Goal: Task Accomplishment & Management: Manage account settings

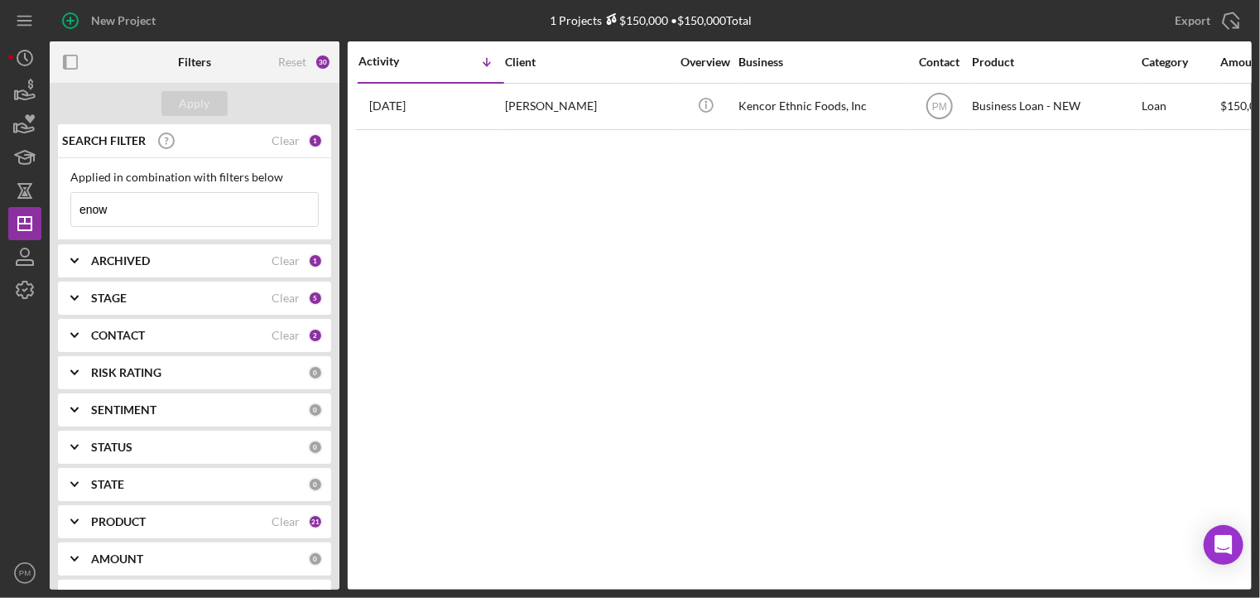
drag, startPoint x: 116, startPoint y: 218, endPoint x: -6, endPoint y: 190, distance: 124.9
click at [0, 190] on html "New Project 1 Projects $150,000 • $150,000 Total enow Export Icon/Export Filter…" at bounding box center [630, 299] width 1260 height 598
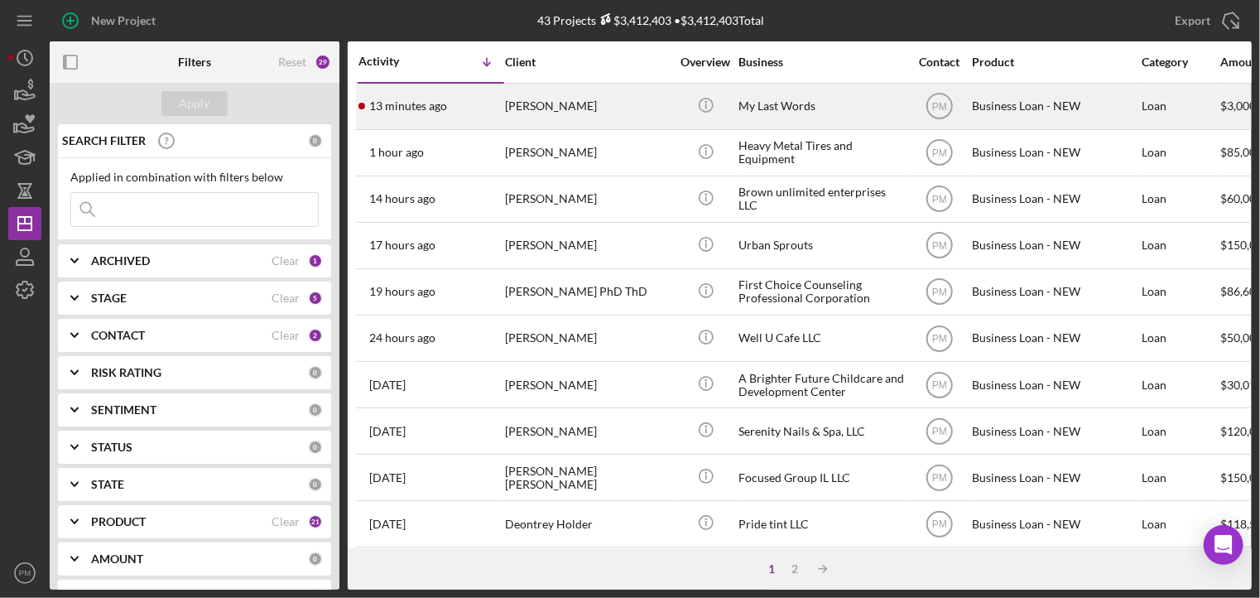
click at [490, 118] on div "13 minutes ago [PERSON_NAME]" at bounding box center [430, 106] width 145 height 44
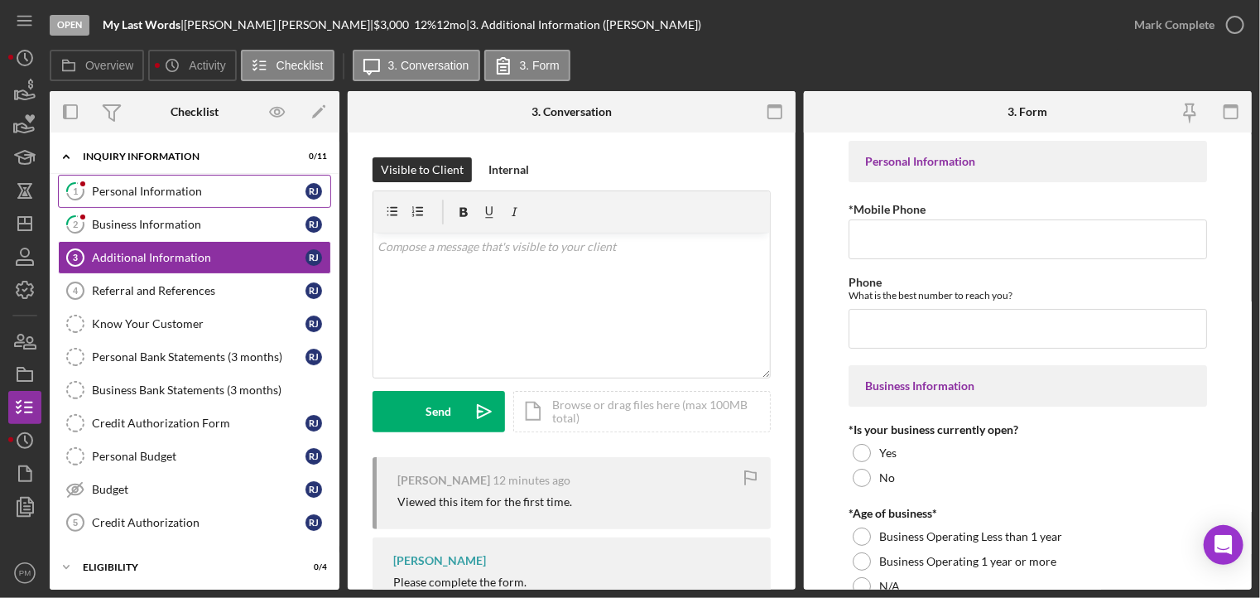
click at [103, 186] on div "Personal Information" at bounding box center [199, 191] width 214 height 13
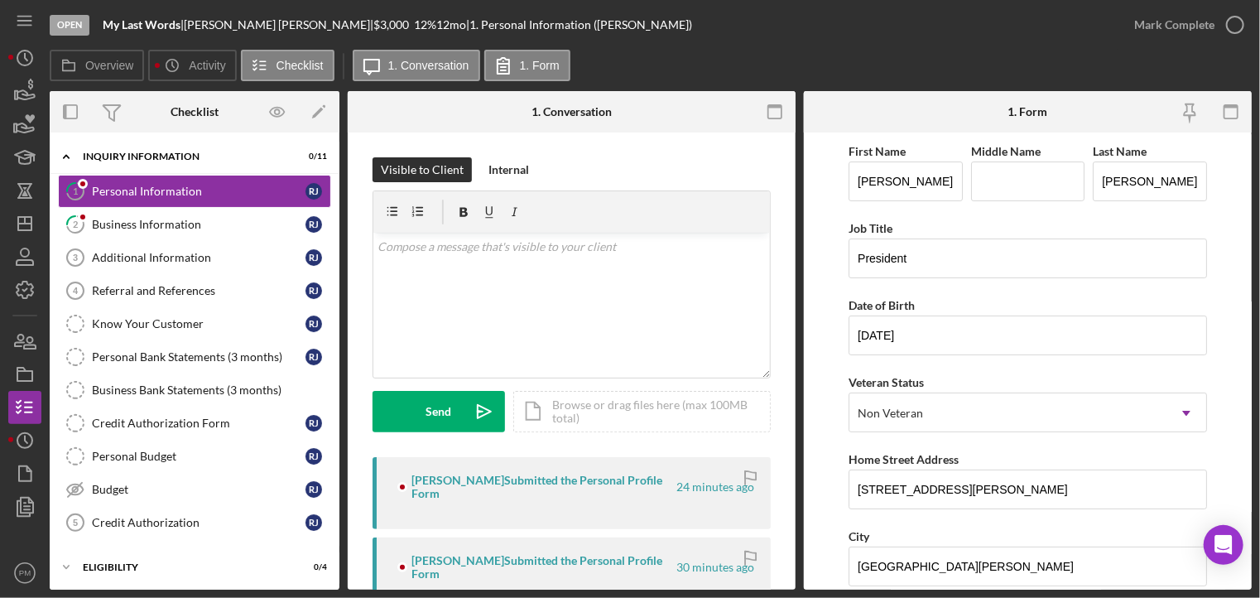
scroll to position [166, 0]
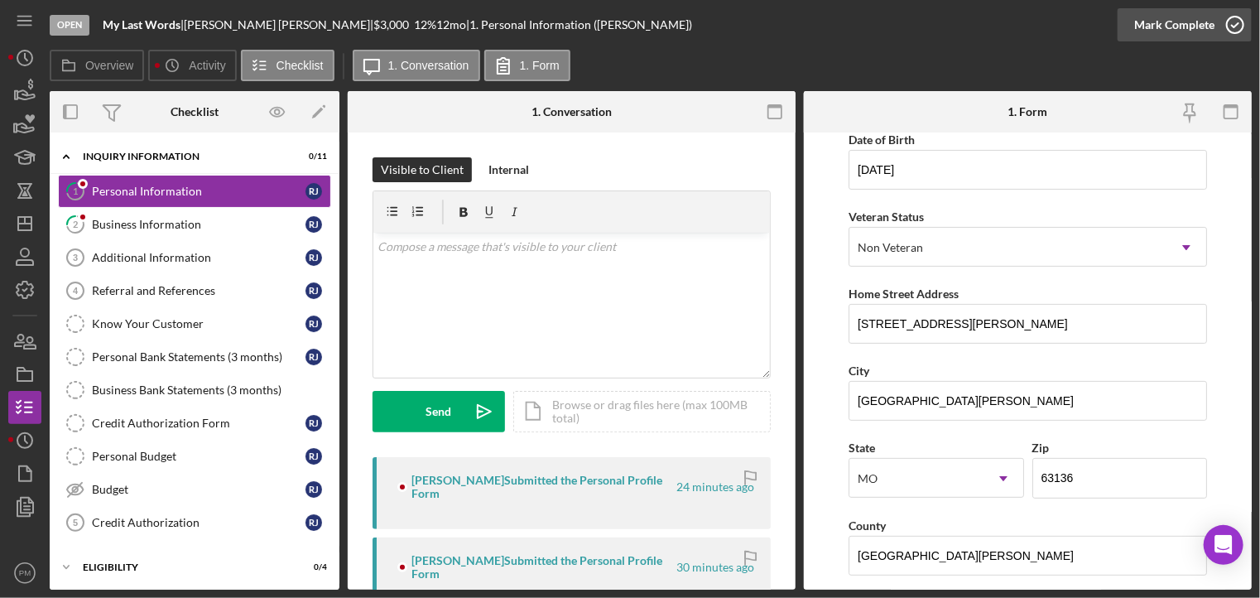
click at [1156, 37] on div "Mark Complete" at bounding box center [1174, 24] width 80 height 33
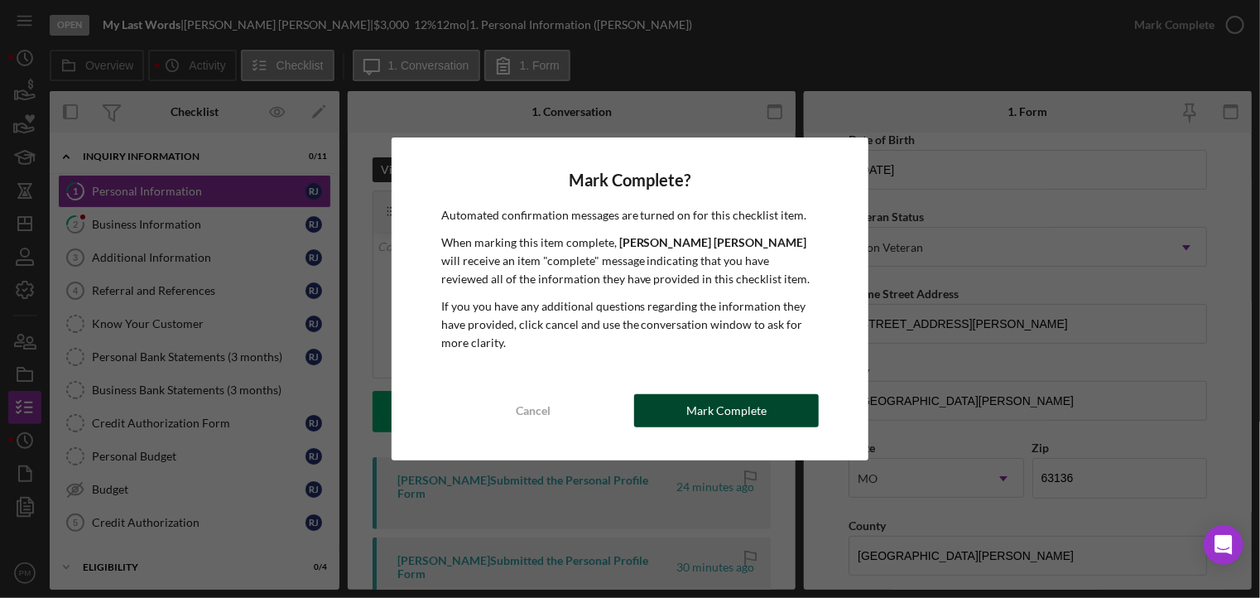
drag, startPoint x: 742, startPoint y: 412, endPoint x: 612, endPoint y: 383, distance: 133.9
click at [742, 412] on div "Mark Complete" at bounding box center [726, 410] width 80 height 33
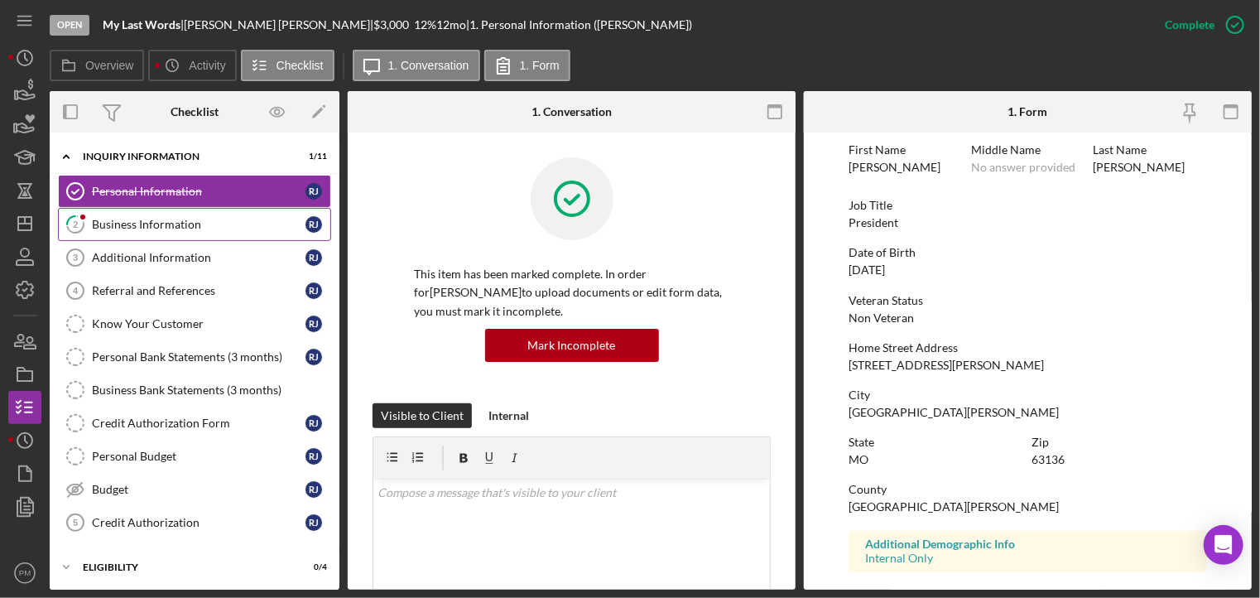
scroll to position [72, 0]
click at [180, 216] on link "2 Business Information [PERSON_NAME]" at bounding box center [194, 224] width 273 height 33
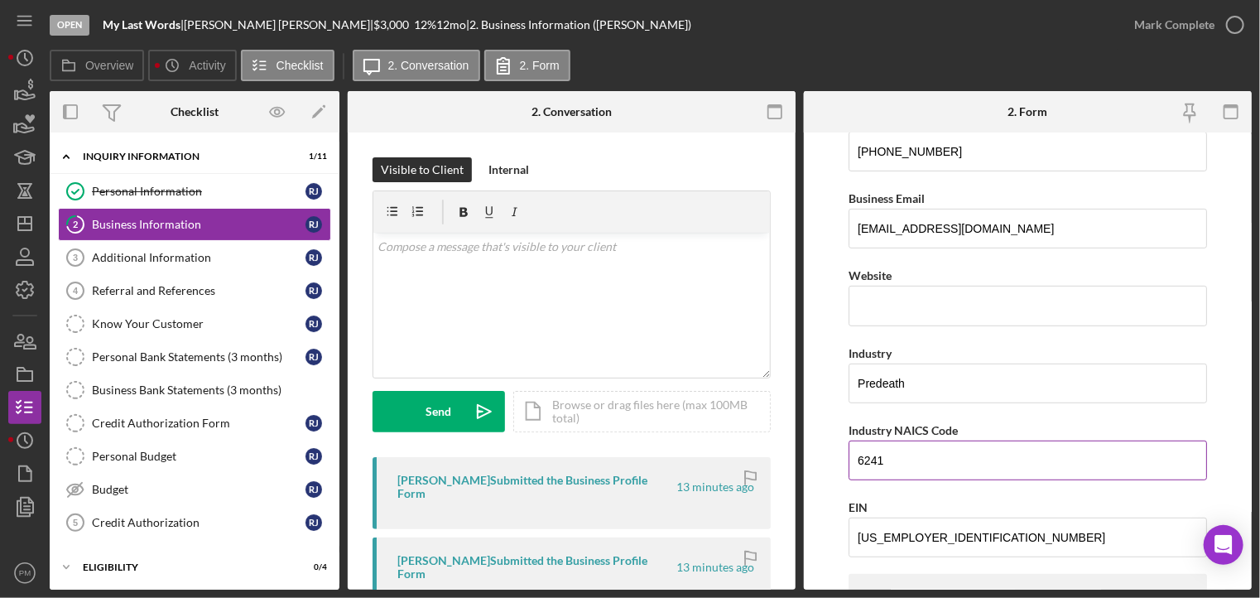
scroll to position [497, 0]
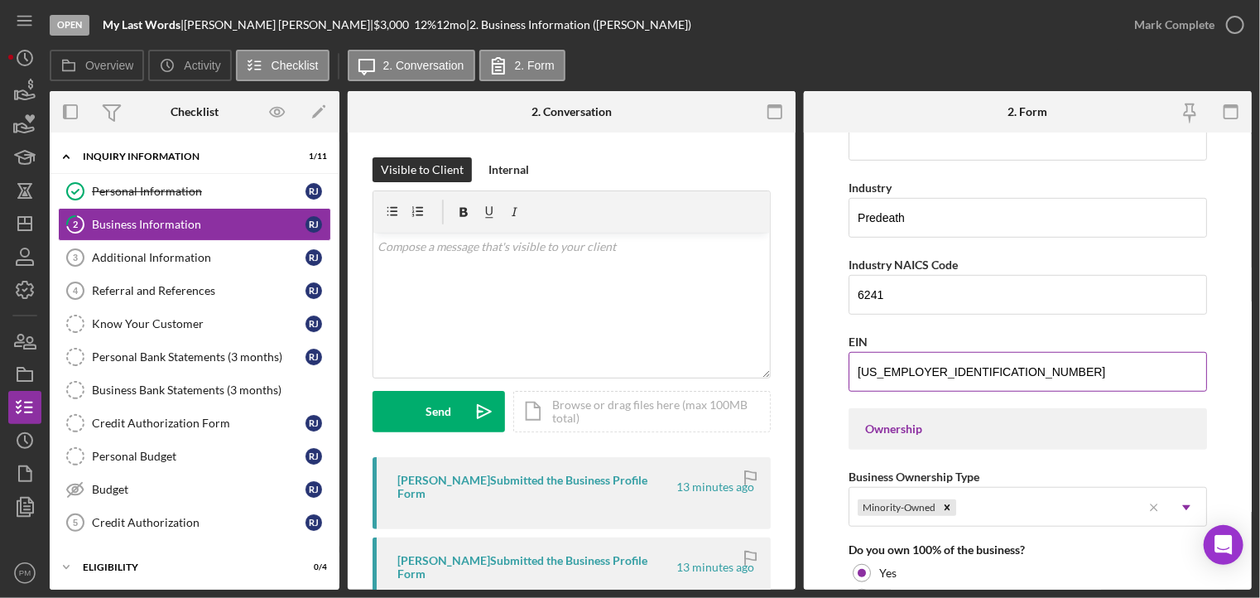
drag, startPoint x: 944, startPoint y: 378, endPoint x: 851, endPoint y: 375, distance: 92.8
click at [851, 375] on input "[US_EMPLOYER_IDENTIFICATION_NUMBER]" at bounding box center [1027, 372] width 358 height 40
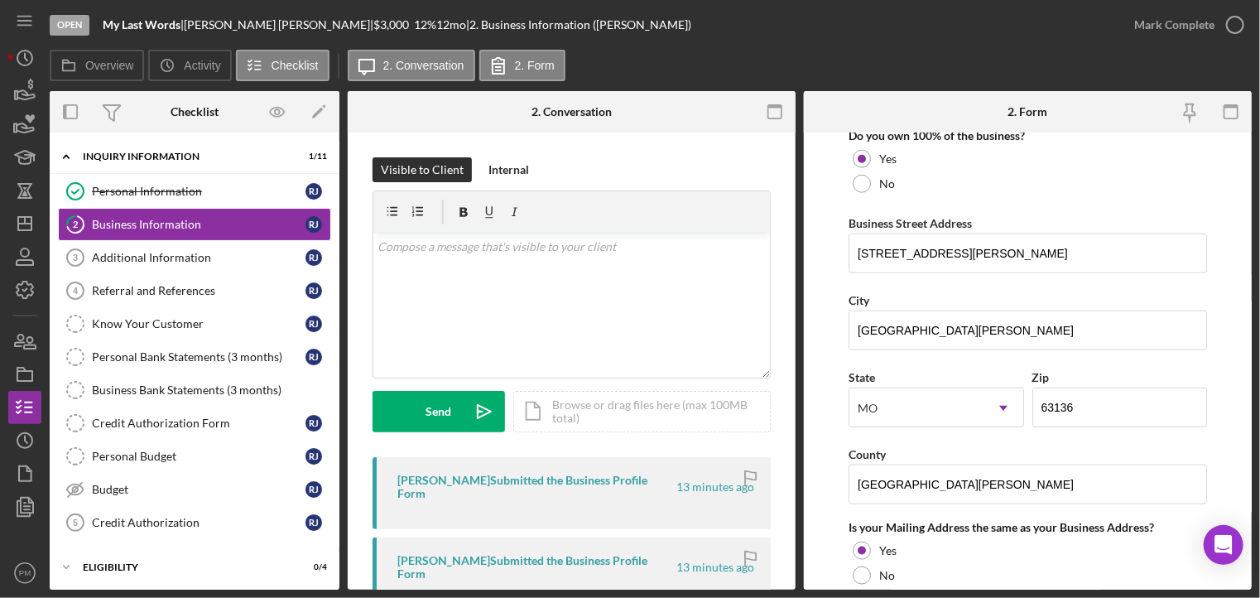
scroll to position [1374, 0]
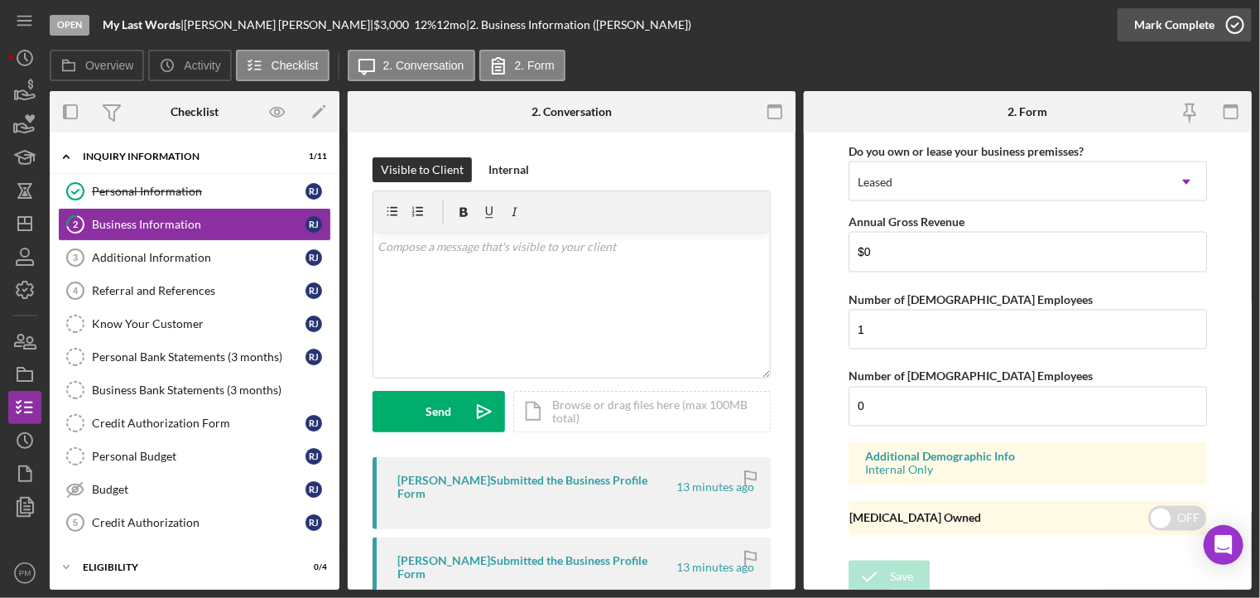
click at [1168, 20] on div "Mark Complete" at bounding box center [1174, 24] width 80 height 33
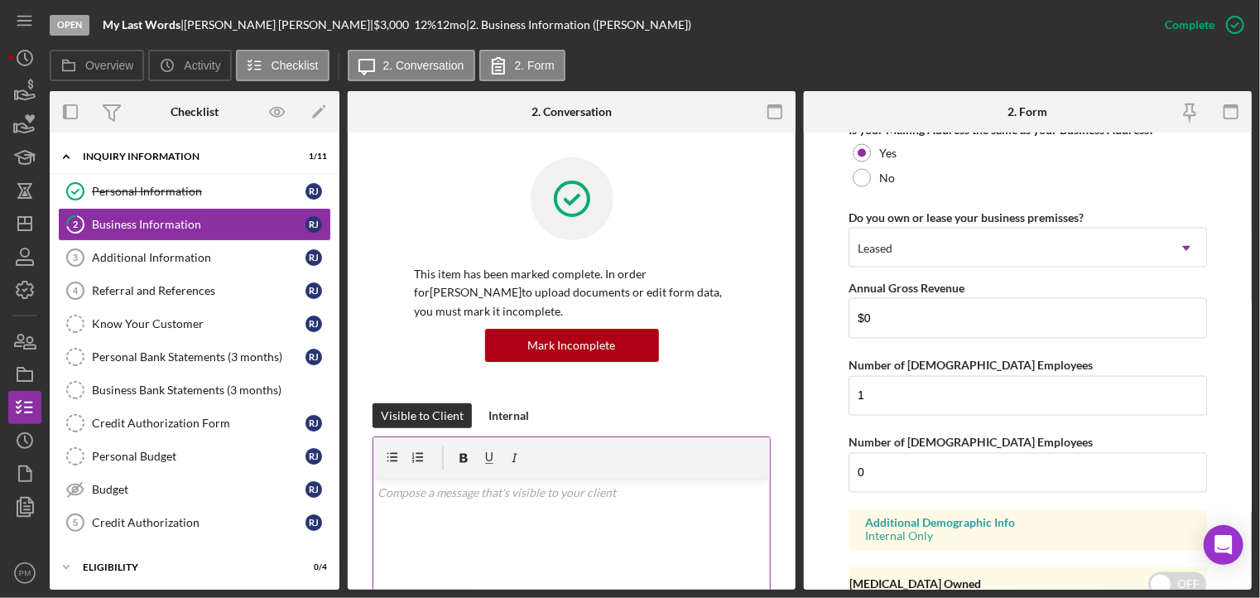
scroll to position [791, 0]
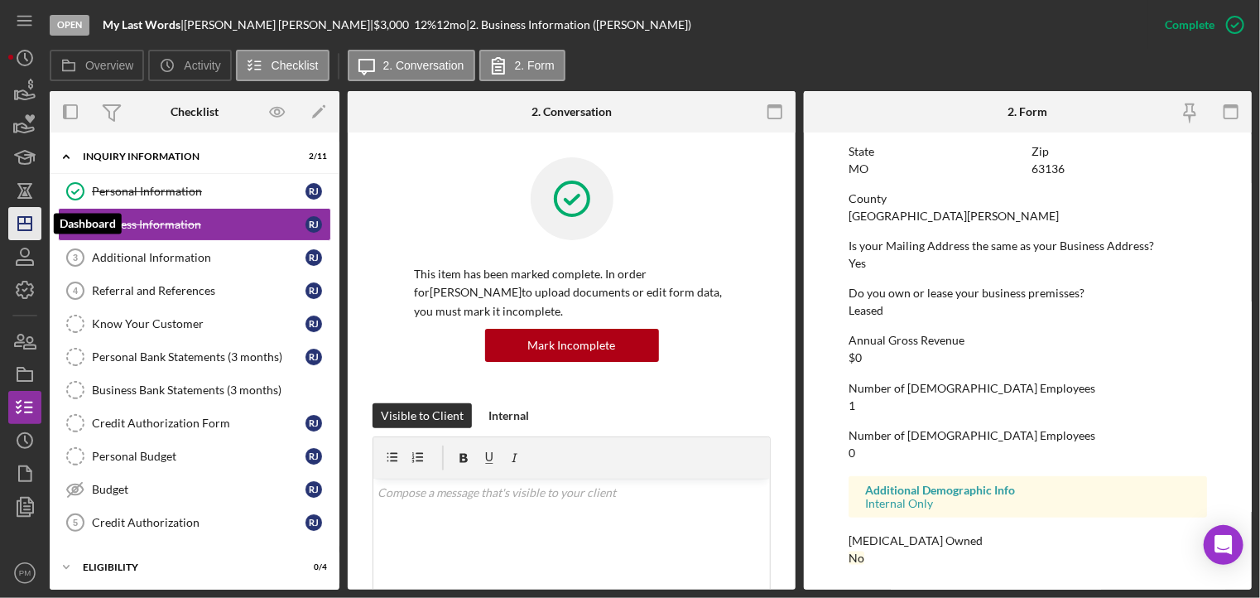
click at [19, 220] on icon "Icon/Dashboard" at bounding box center [24, 223] width 41 height 41
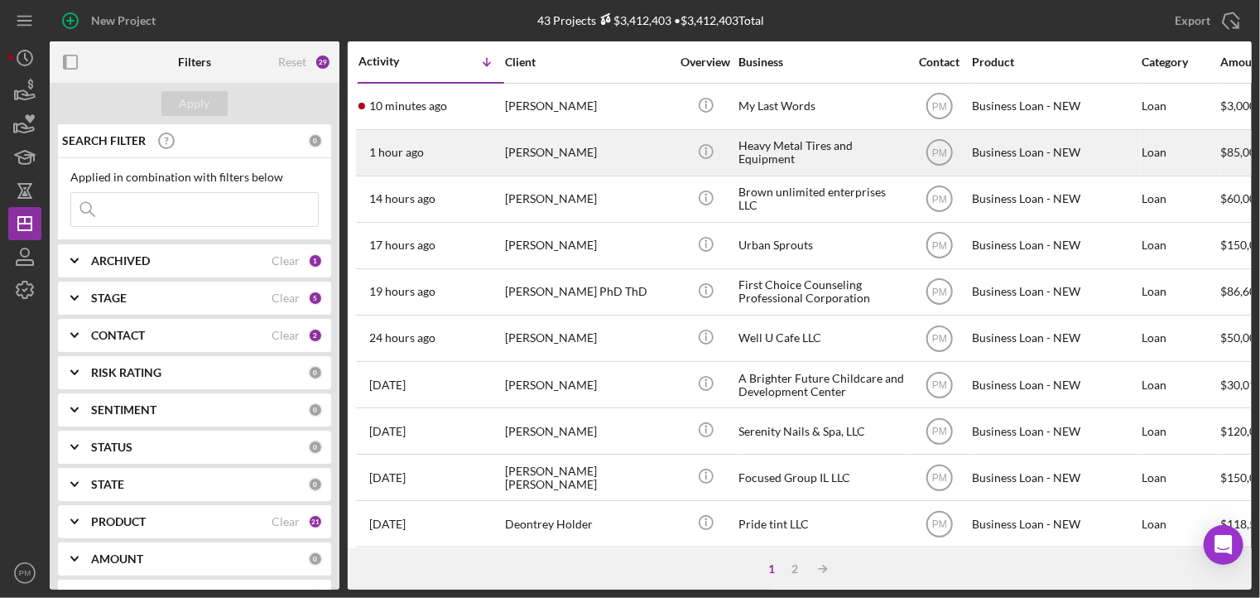
click at [540, 142] on div "[PERSON_NAME]" at bounding box center [588, 153] width 166 height 44
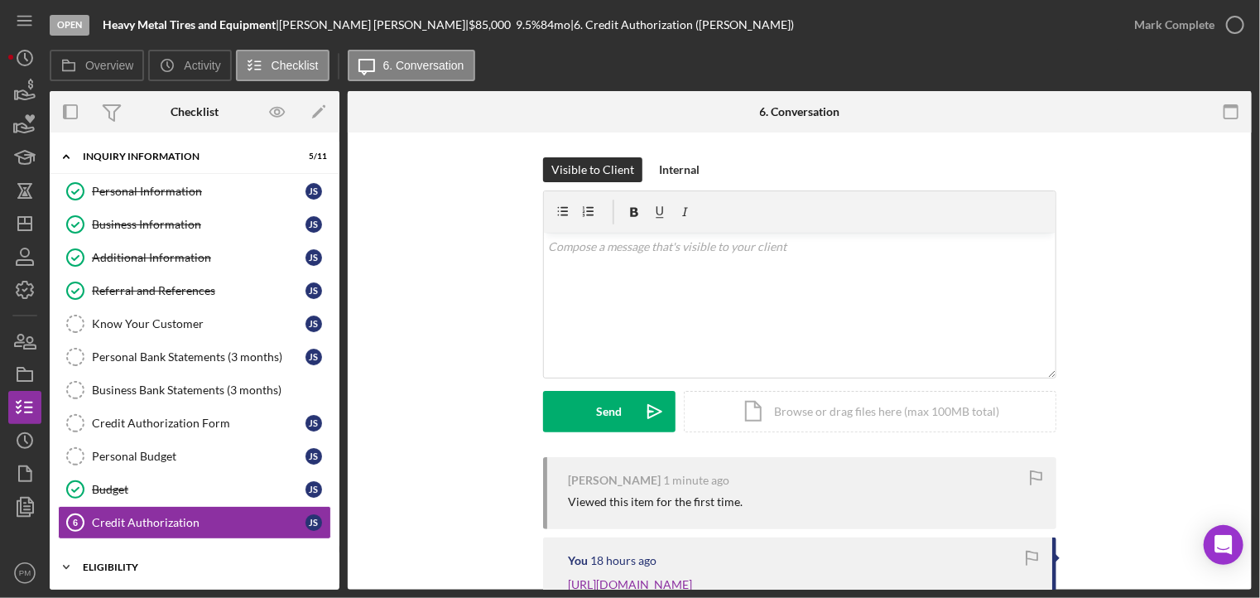
scroll to position [147, 0]
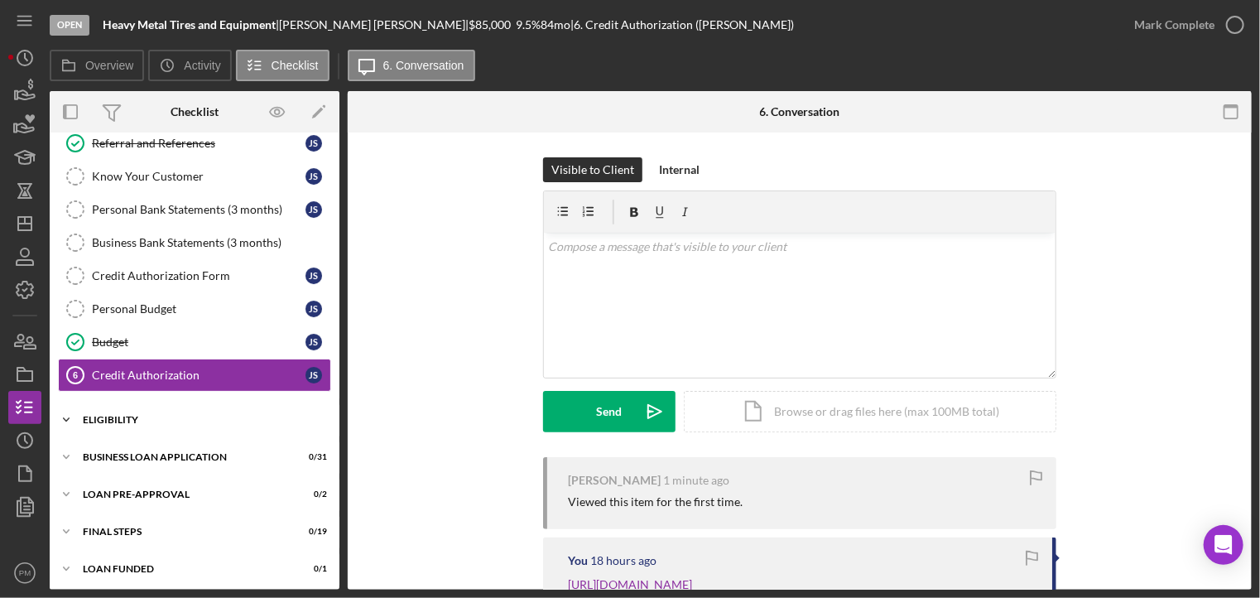
click at [151, 403] on div "Icon/Expander ELIGIBILITY 1 / 4" at bounding box center [195, 419] width 290 height 33
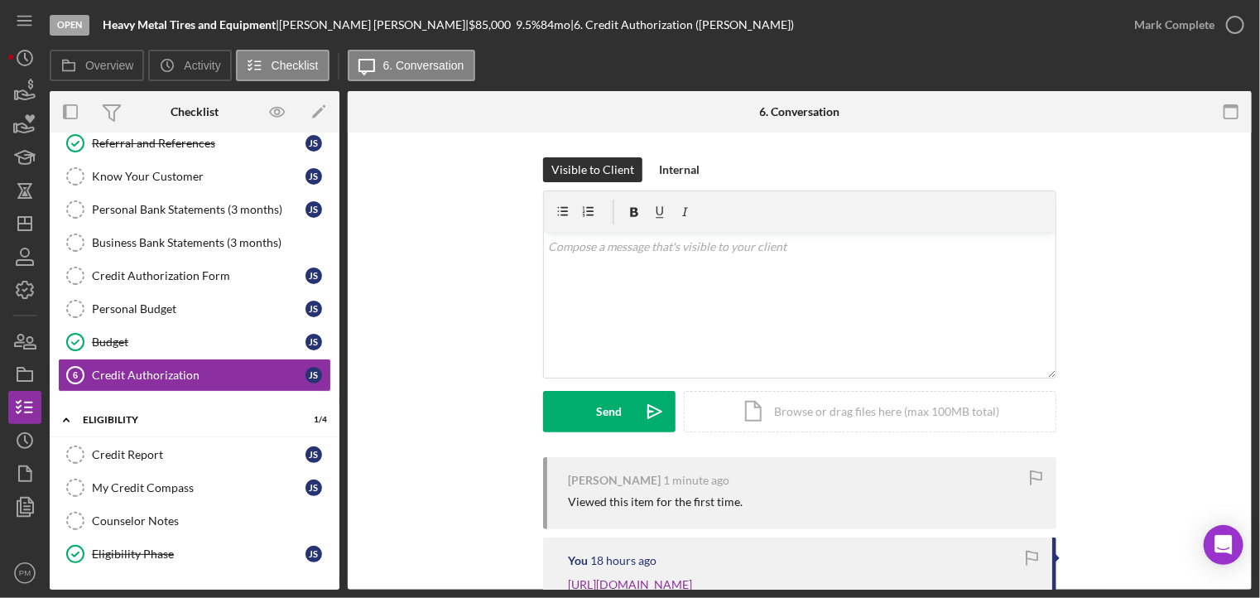
scroll to position [288, 0]
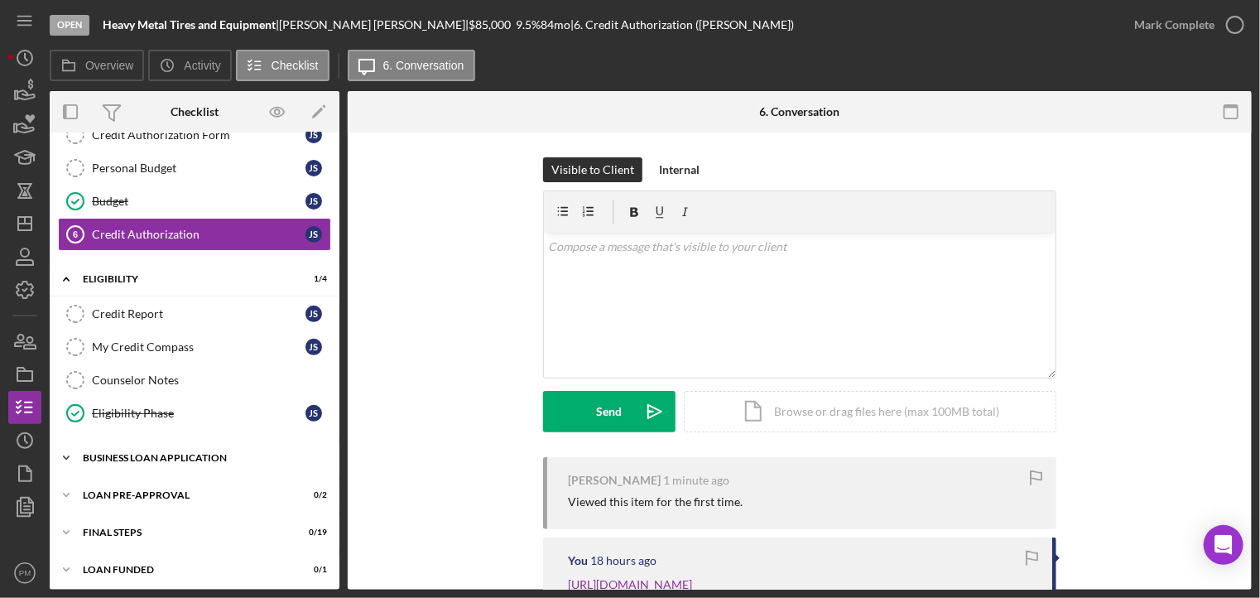
click at [195, 457] on div "BUSINESS LOAN APPLICATION" at bounding box center [201, 458] width 236 height 10
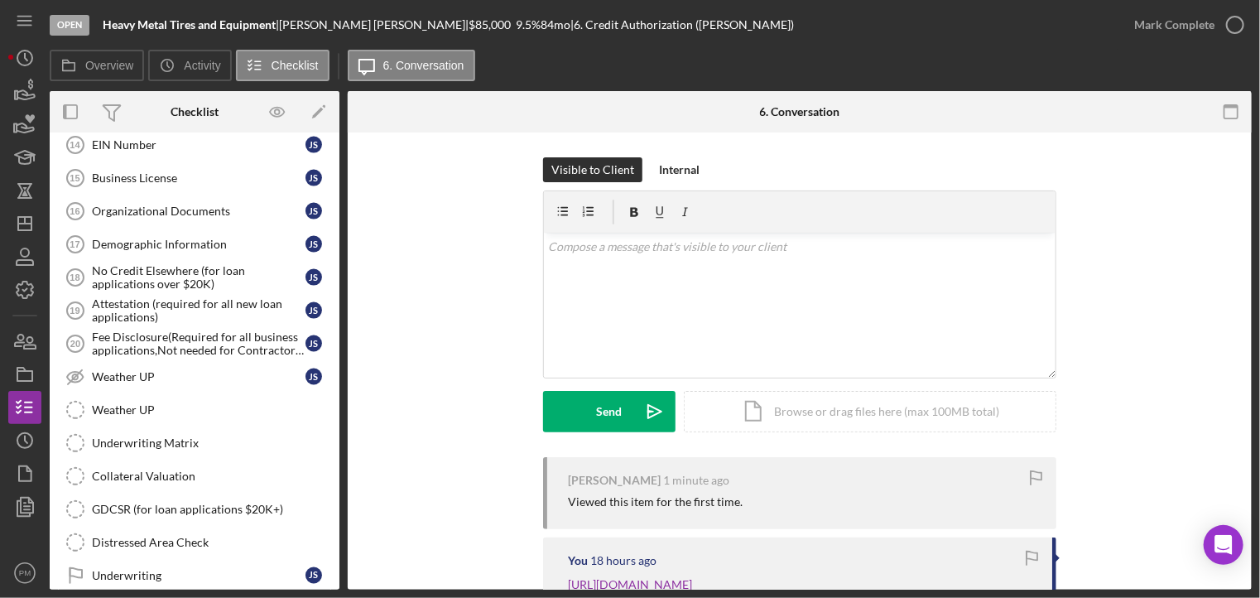
scroll to position [1313, 0]
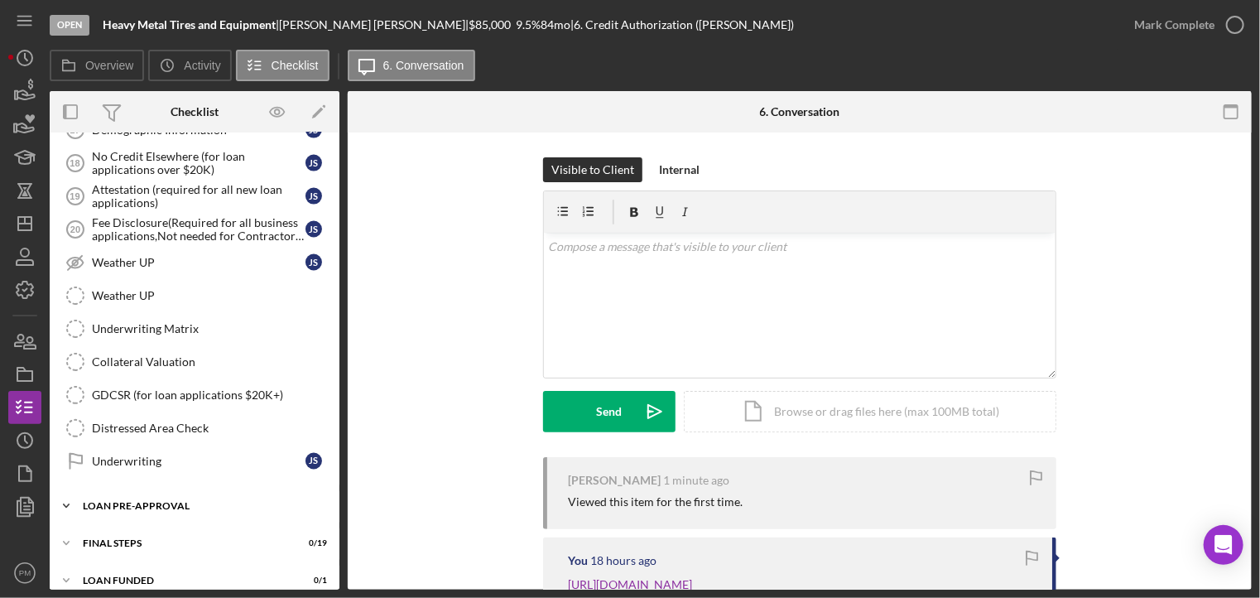
click at [209, 501] on div "LOAN PRE-APPROVAL" at bounding box center [201, 506] width 236 height 10
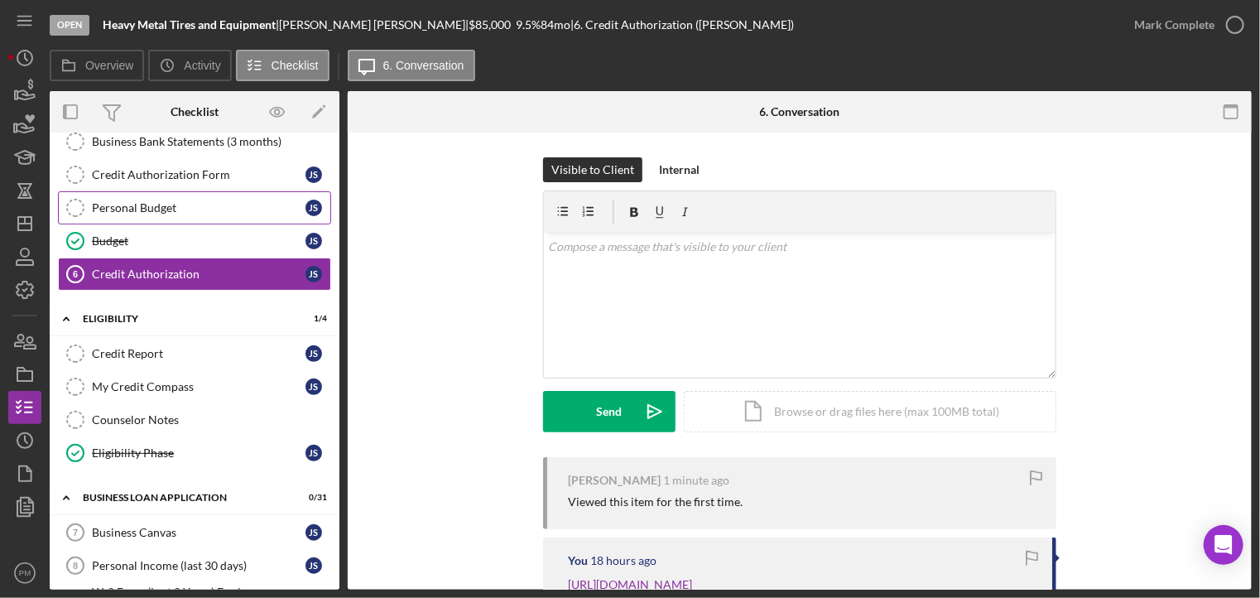
scroll to position [83, 0]
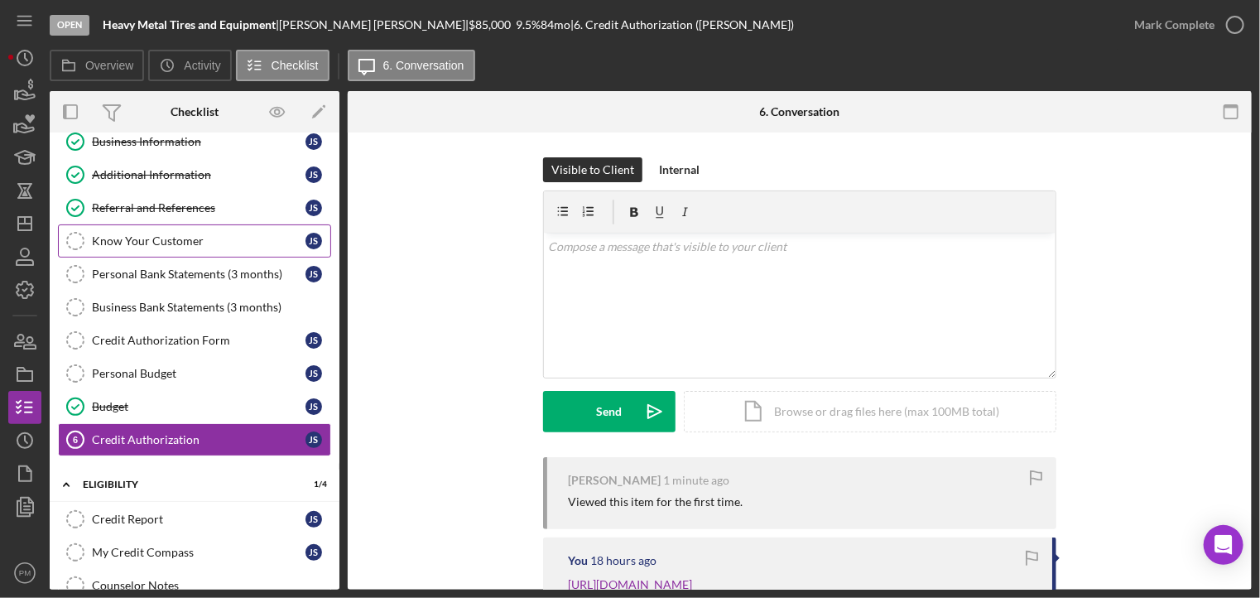
click at [142, 247] on link "Know Your Customer Know Your Customer J S" at bounding box center [194, 240] width 273 height 33
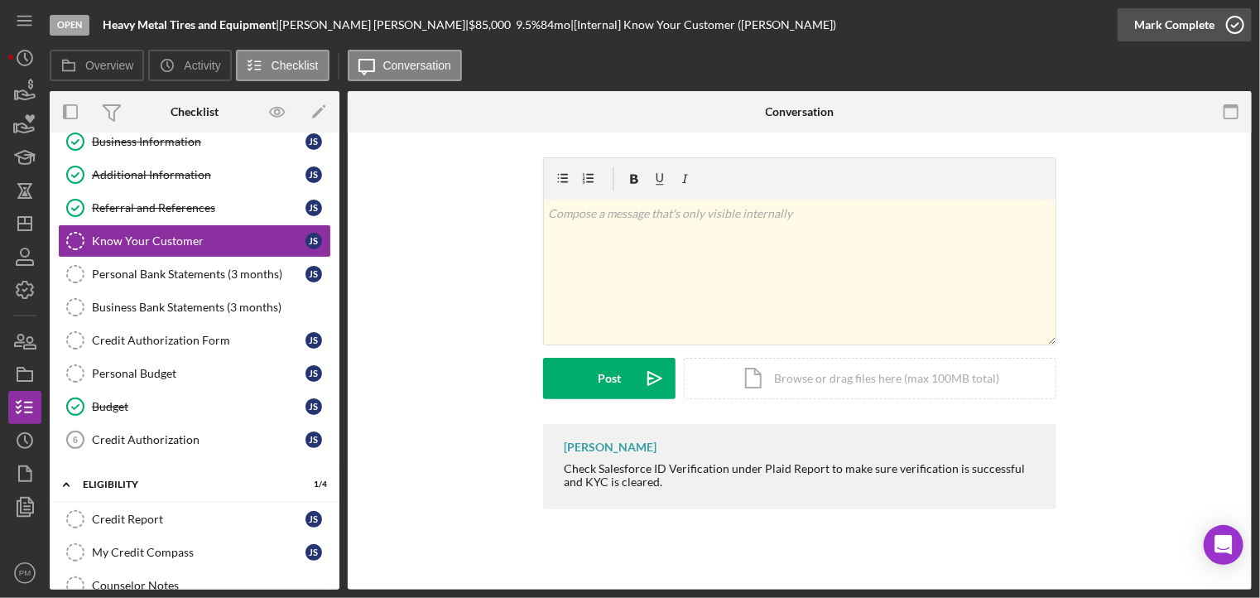
click at [1148, 22] on div "Mark Complete" at bounding box center [1174, 24] width 80 height 33
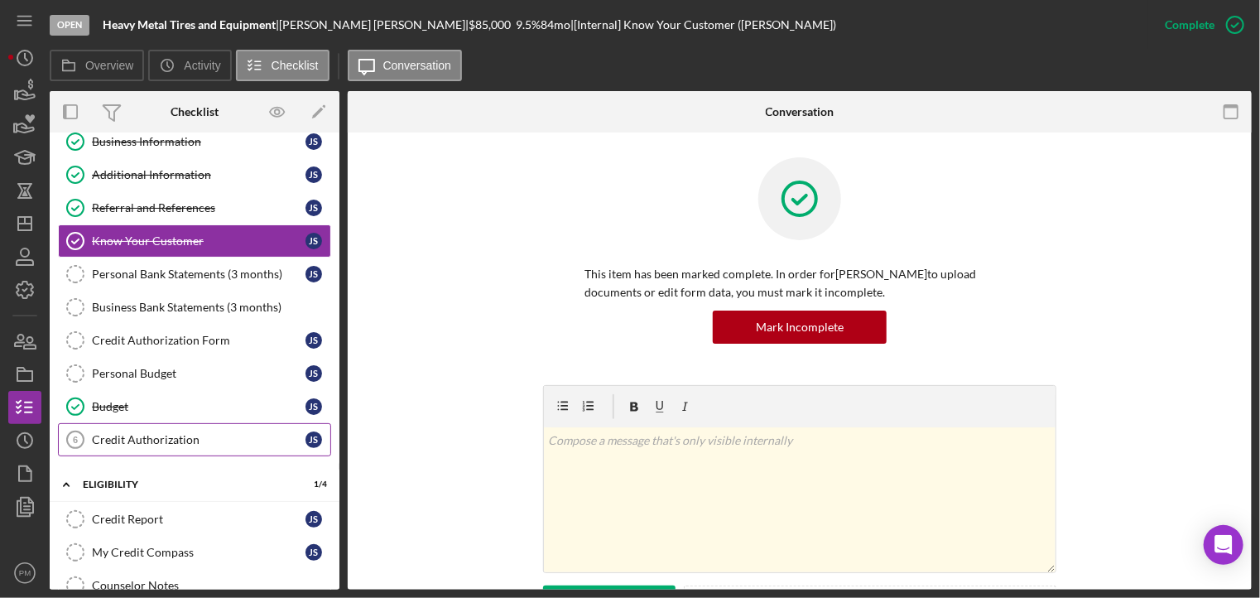
click at [151, 444] on link "Credit Authorization 6 Credit Authorization J S" at bounding box center [194, 439] width 273 height 33
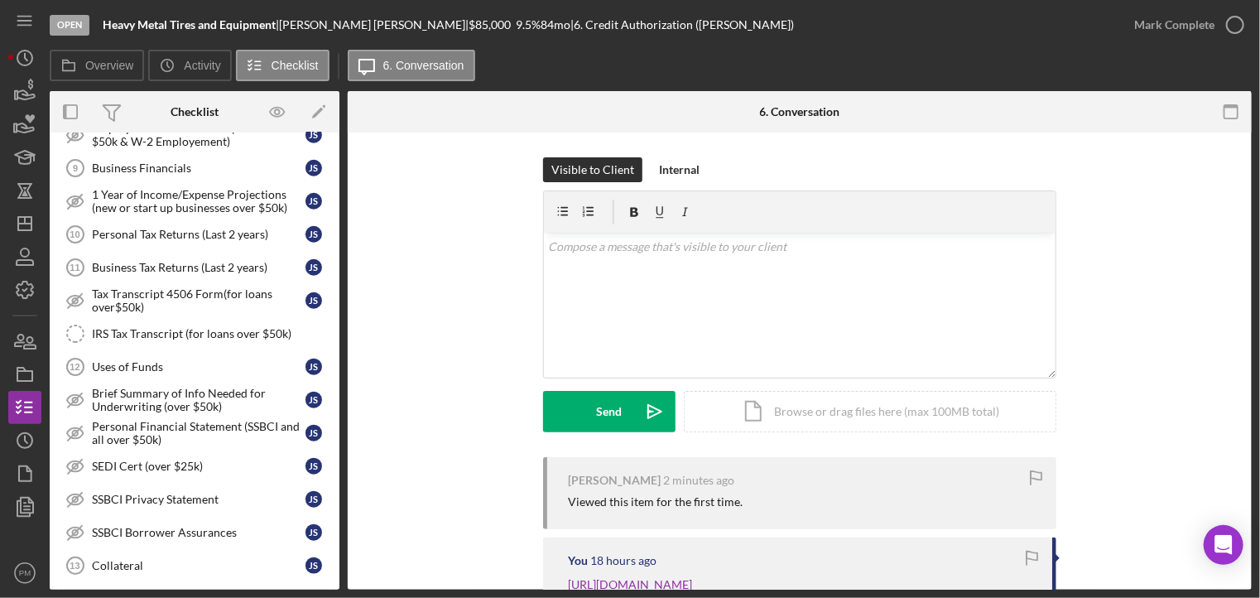
scroll to position [1076, 0]
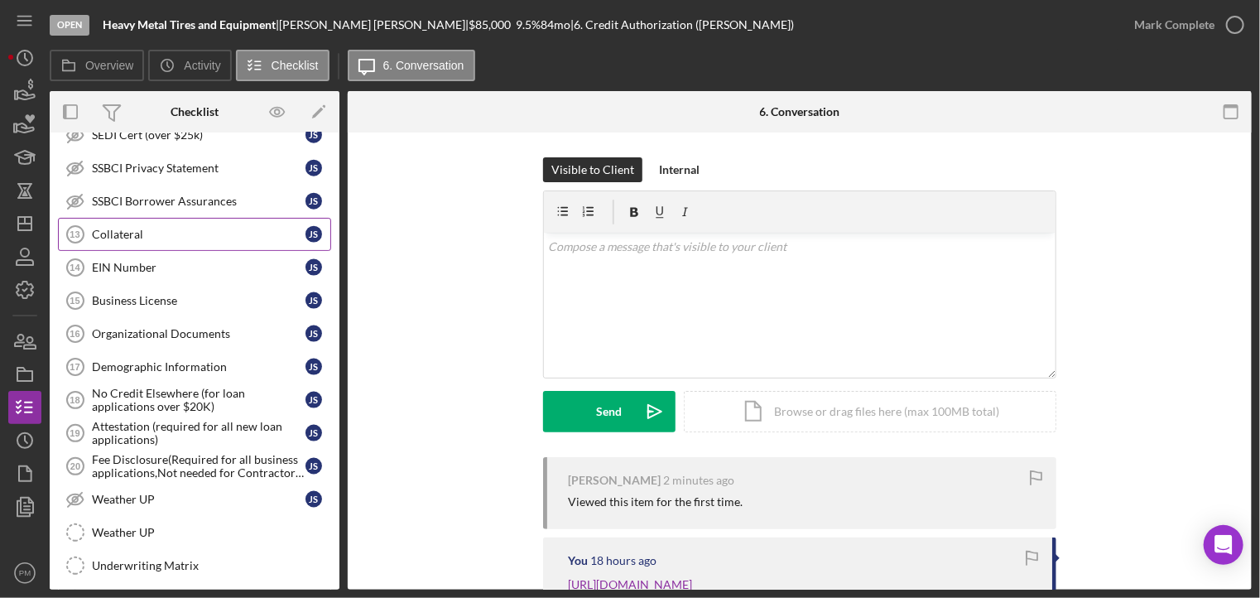
click at [199, 230] on link "Collateral 13 Collateral J S" at bounding box center [194, 234] width 273 height 33
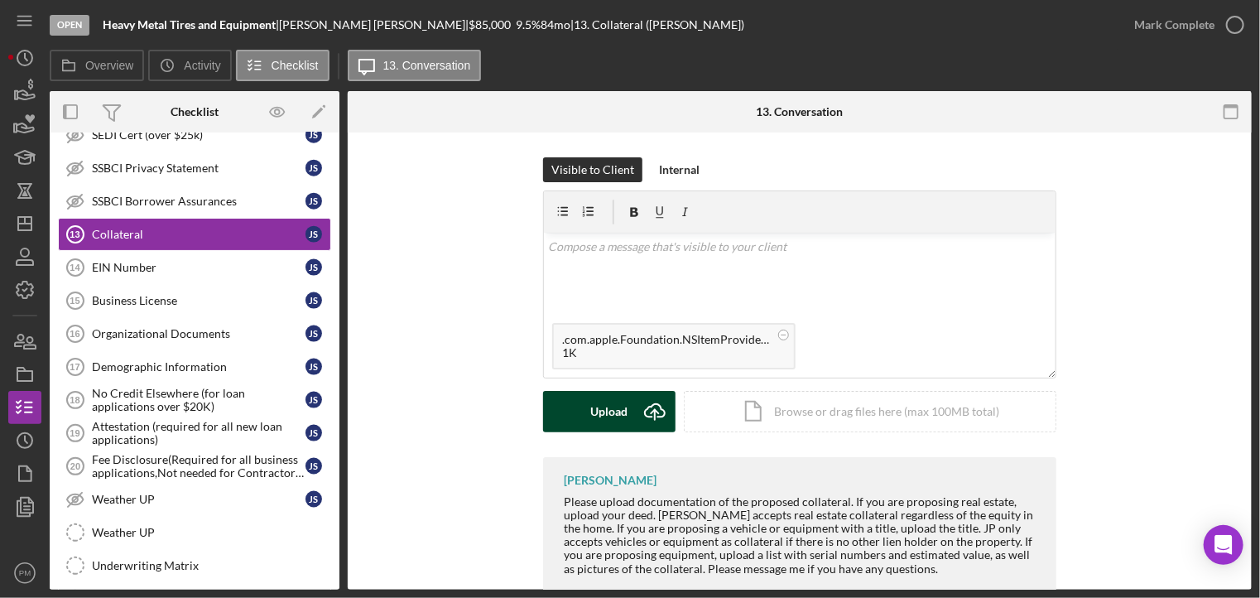
click at [579, 414] on button "Upload Icon/Upload" at bounding box center [609, 411] width 132 height 41
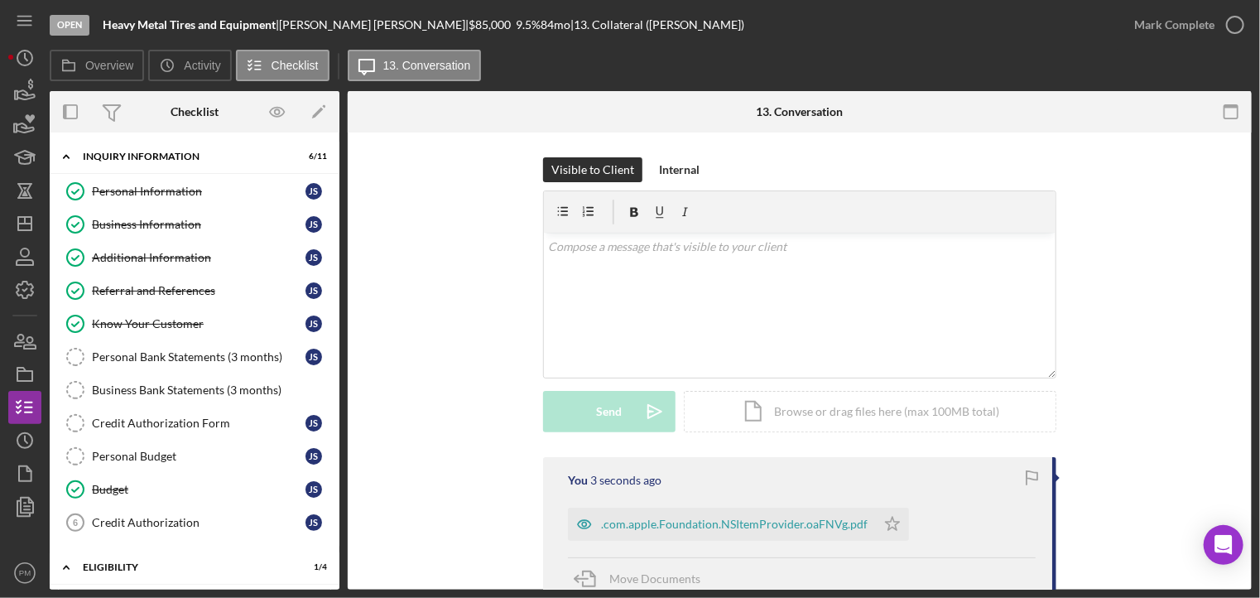
scroll to position [248, 0]
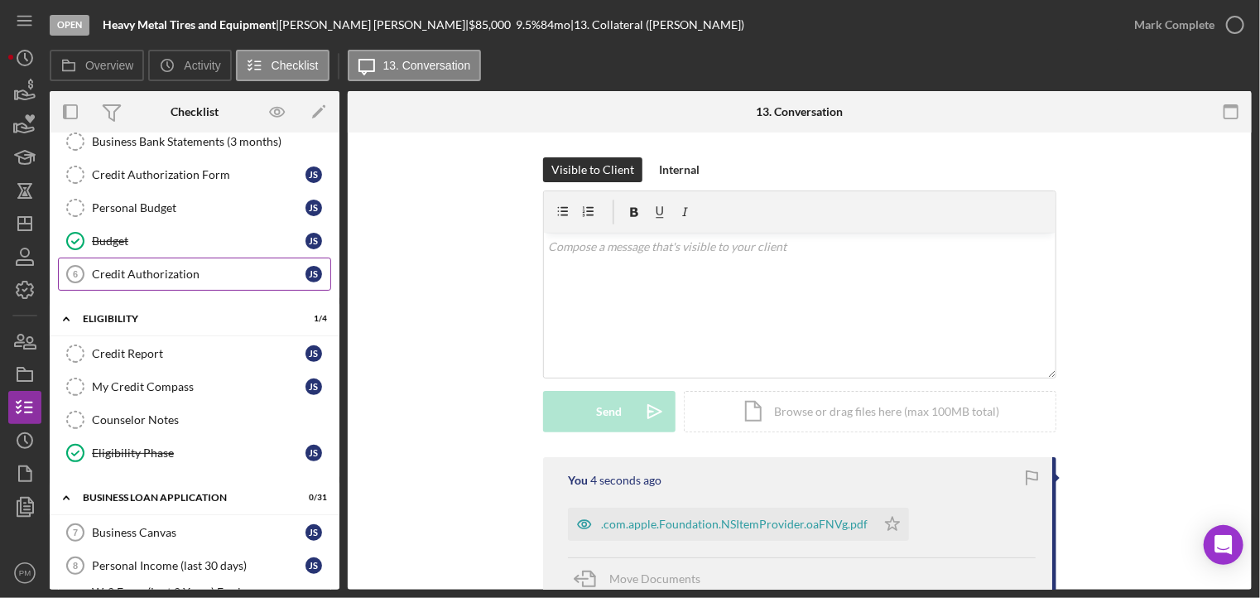
click at [192, 279] on link "Credit Authorization 6 Credit Authorization J S" at bounding box center [194, 273] width 273 height 33
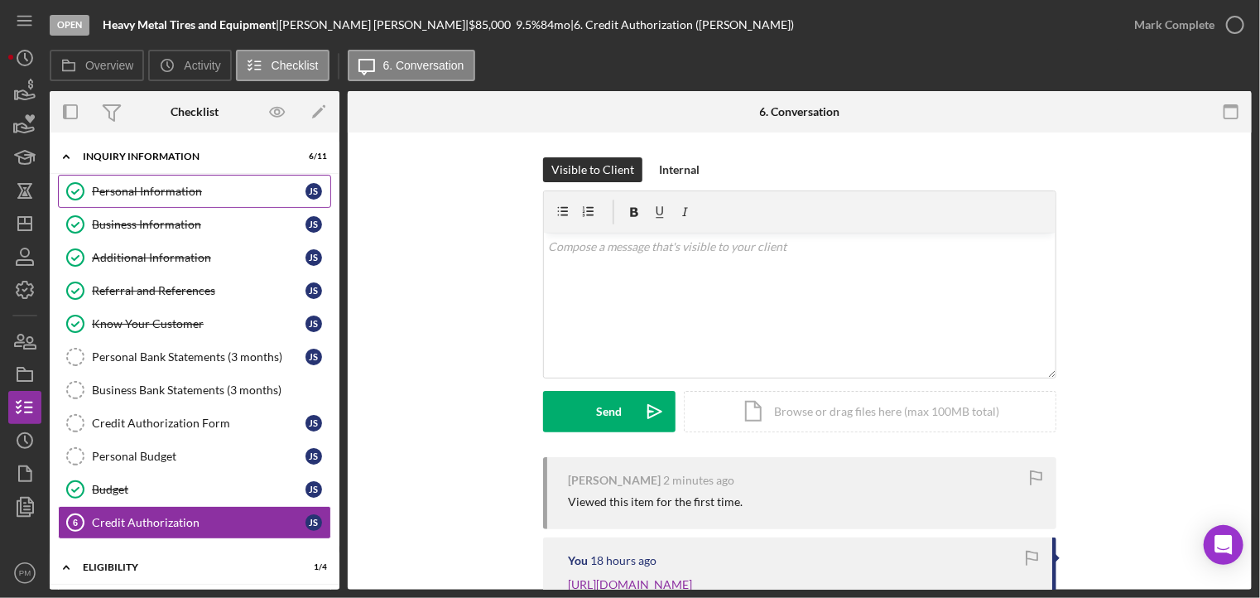
click at [159, 197] on div "Personal Information" at bounding box center [199, 191] width 214 height 13
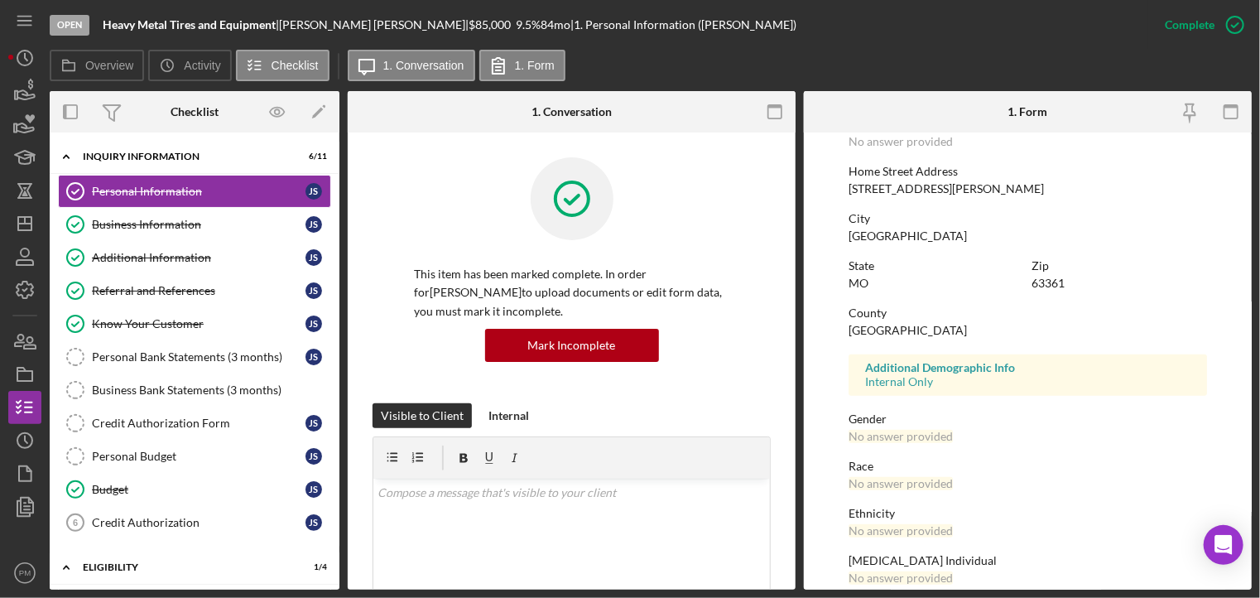
scroll to position [315, 0]
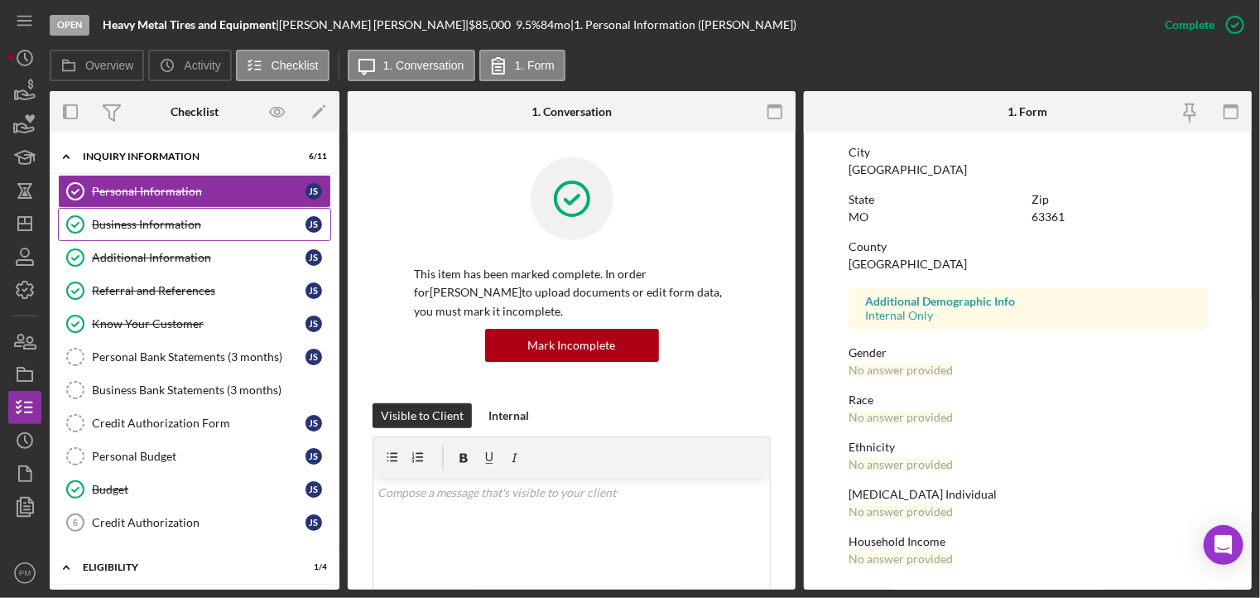
click at [189, 223] on div "Business Information" at bounding box center [199, 224] width 214 height 13
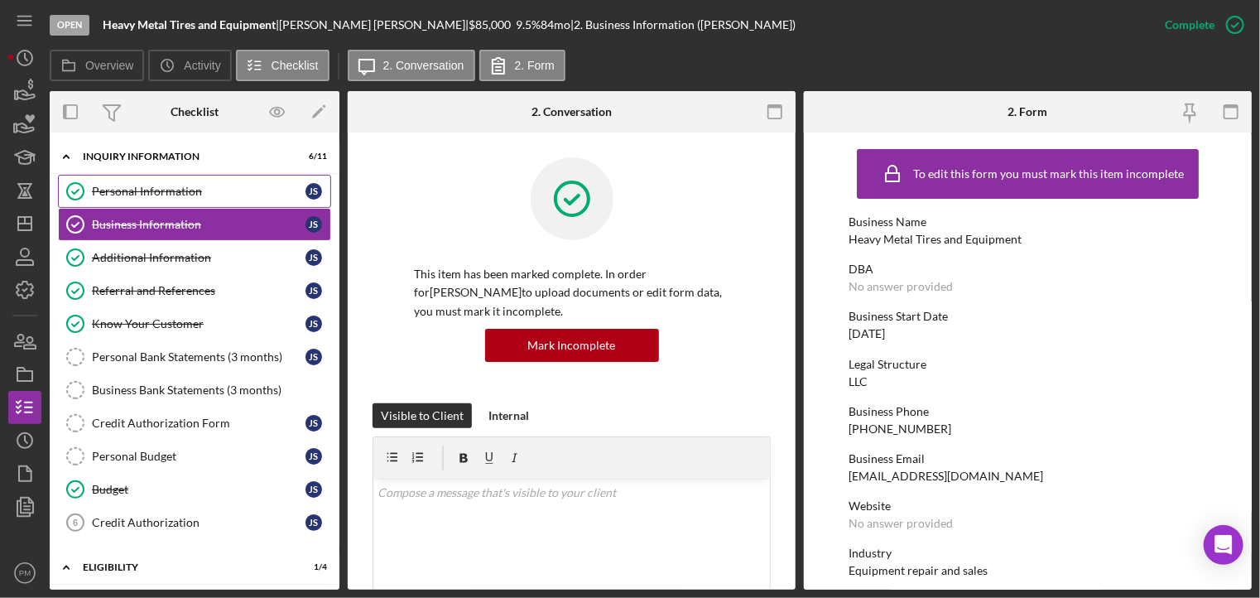
click at [209, 194] on div "Personal Information" at bounding box center [199, 191] width 214 height 13
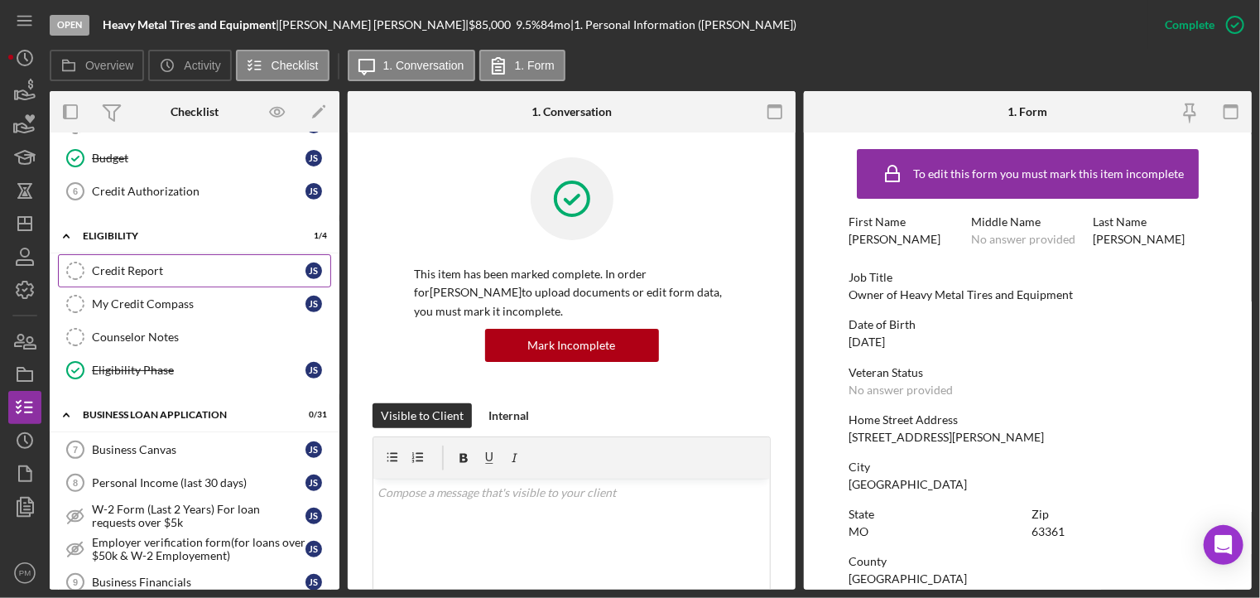
scroll to position [248, 0]
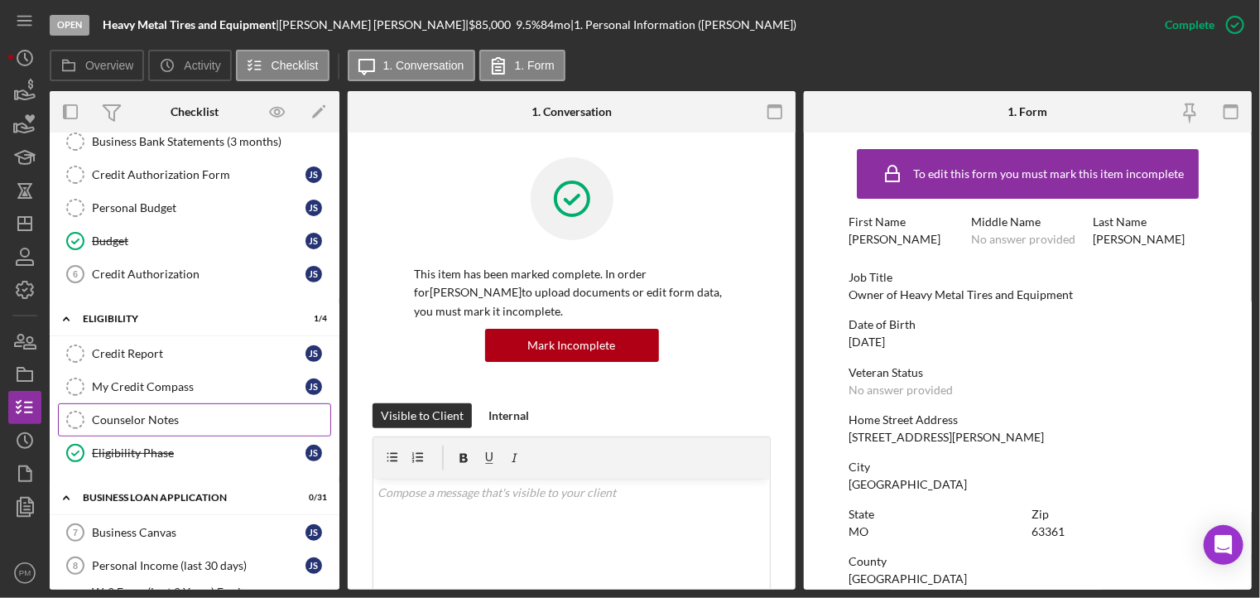
drag, startPoint x: 141, startPoint y: 418, endPoint x: 185, endPoint y: 421, distance: 44.8
click at [144, 418] on div "Counselor Notes" at bounding box center [211, 419] width 238 height 13
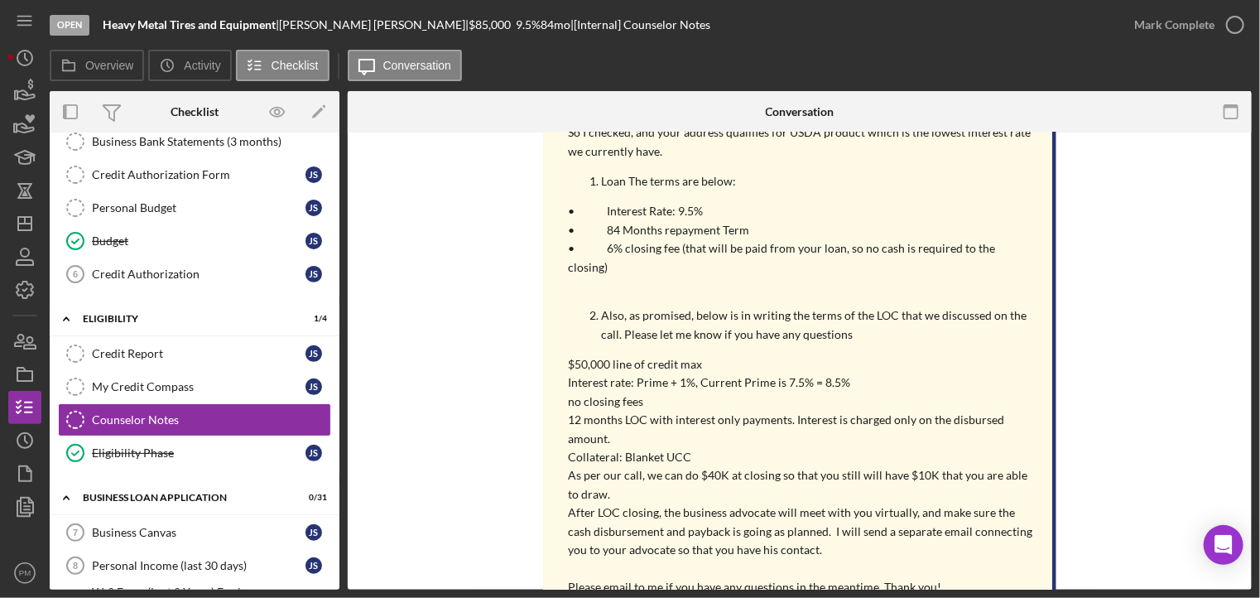
scroll to position [662, 0]
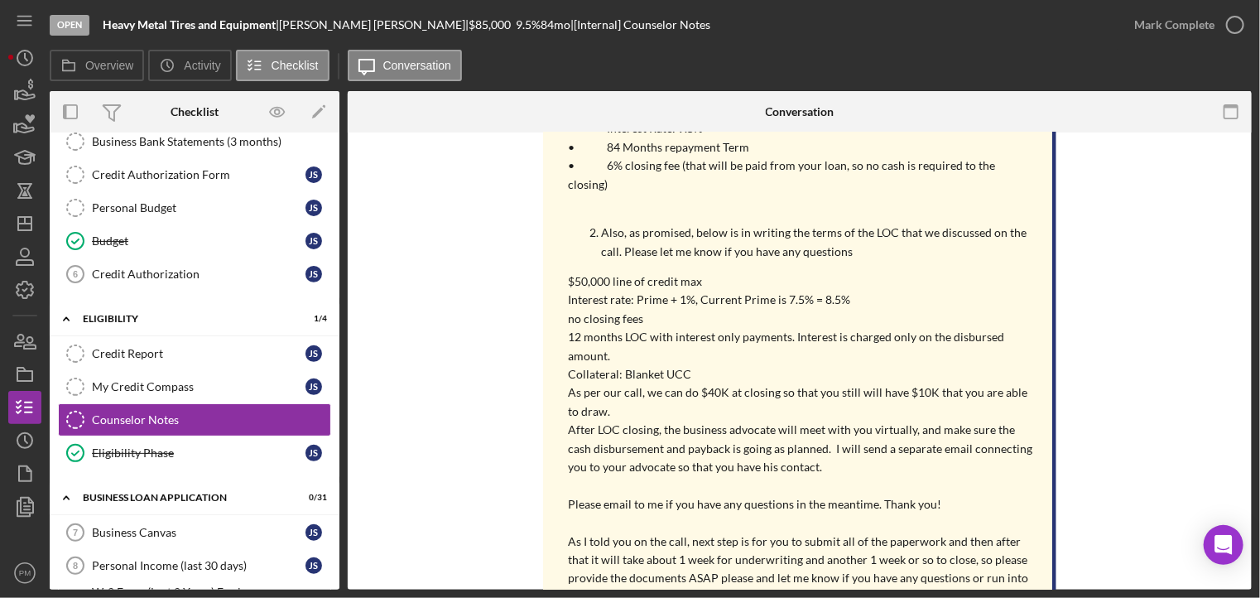
click at [755, 42] on div "Open Heavy Metal Tires and Equipment | [PERSON_NAME] | $85,000 $85,000 9.5 % 84…" at bounding box center [584, 25] width 1068 height 50
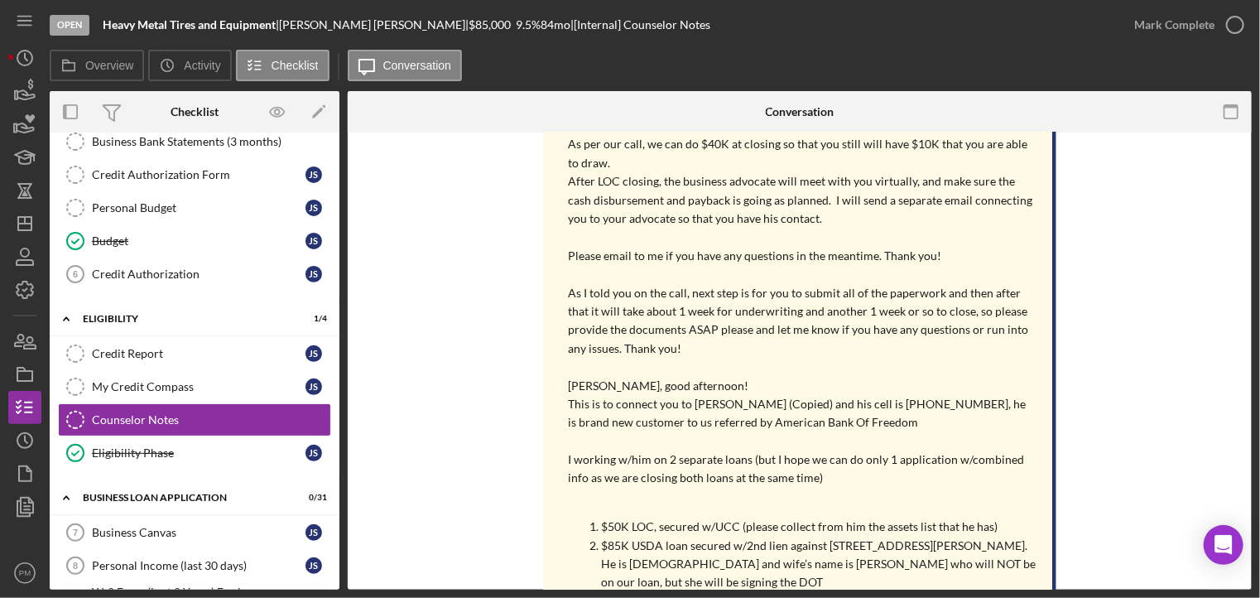
scroll to position [993, 0]
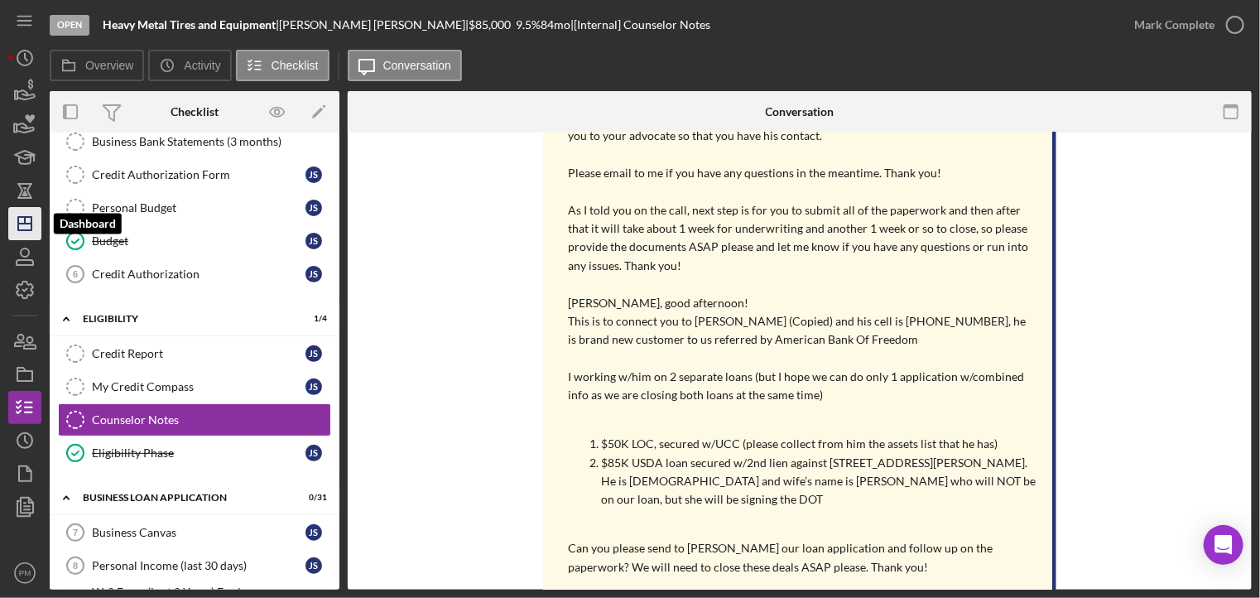
click at [36, 223] on icon "Icon/Dashboard" at bounding box center [24, 223] width 41 height 41
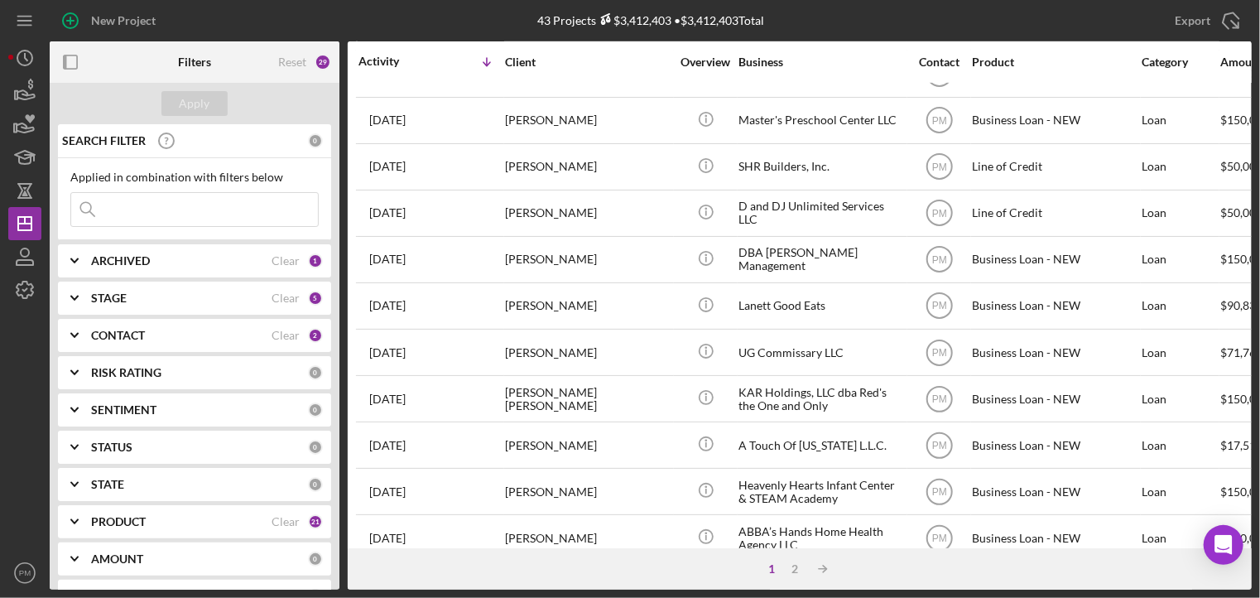
scroll to position [716, 0]
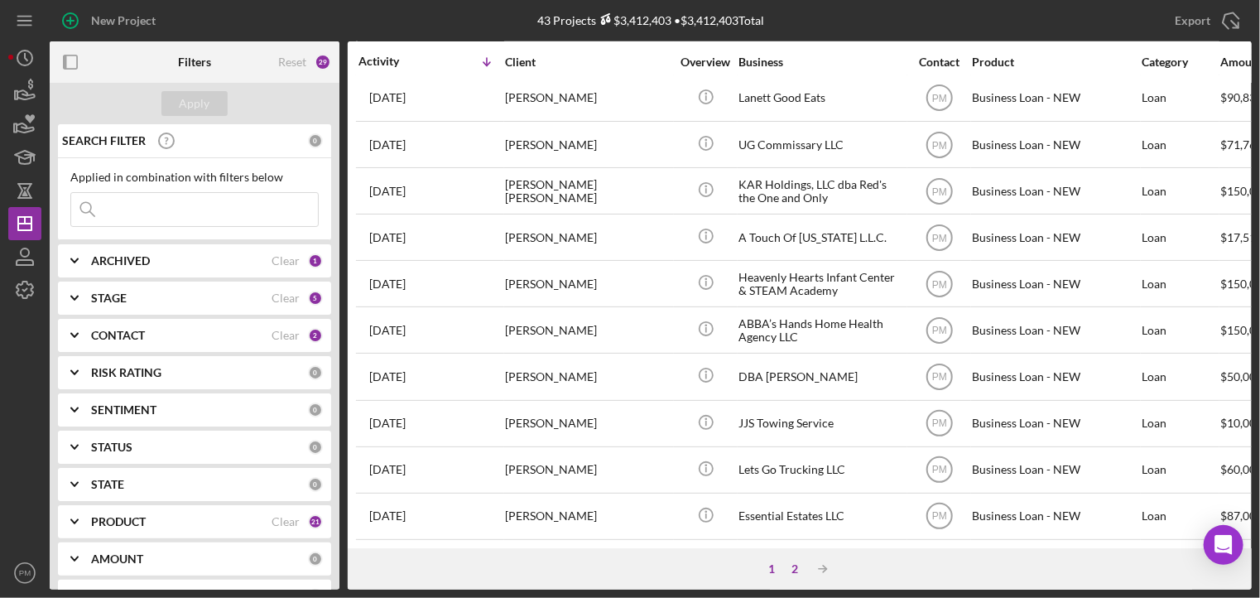
click at [793, 567] on div "2" at bounding box center [794, 568] width 23 height 13
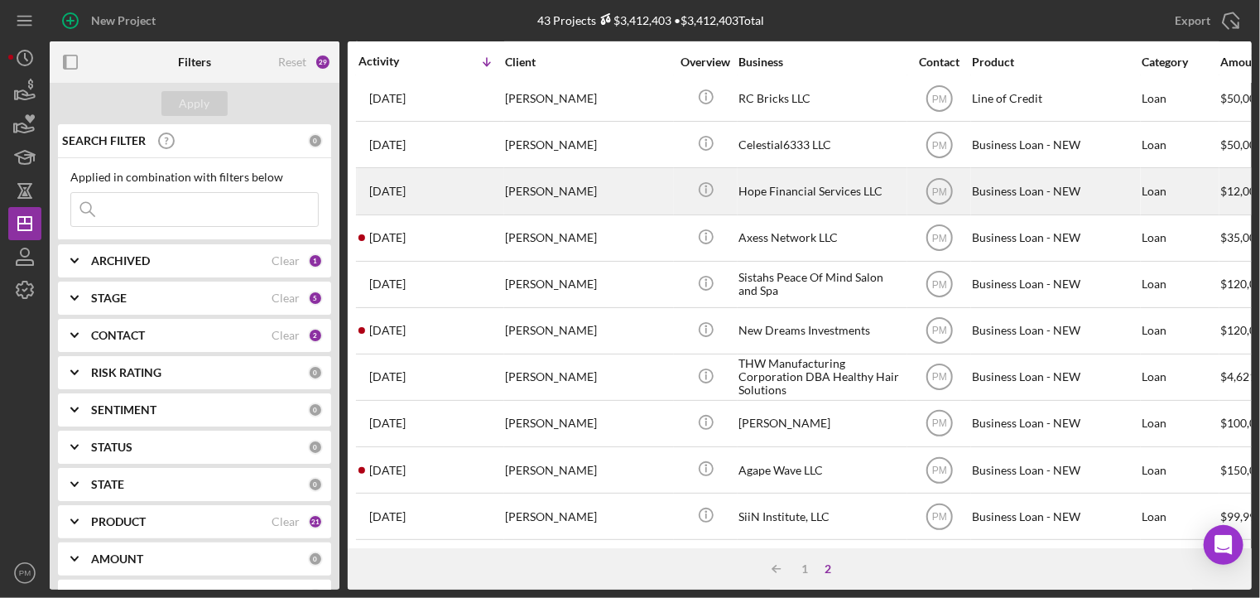
scroll to position [225, 0]
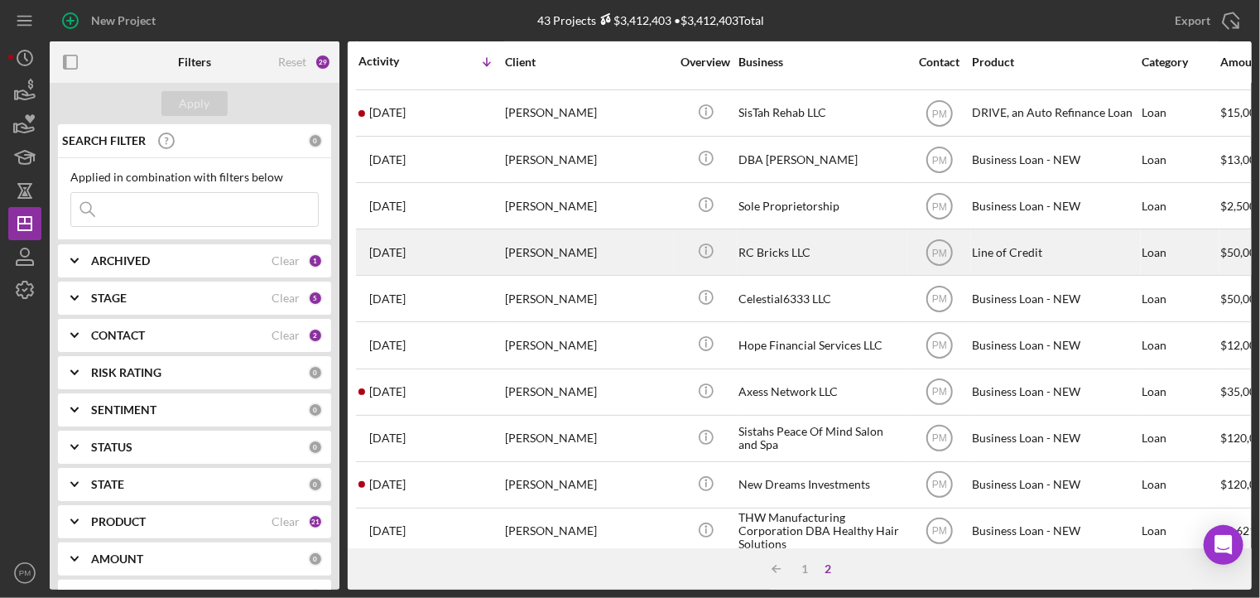
click at [546, 247] on div "[PERSON_NAME]" at bounding box center [588, 252] width 166 height 44
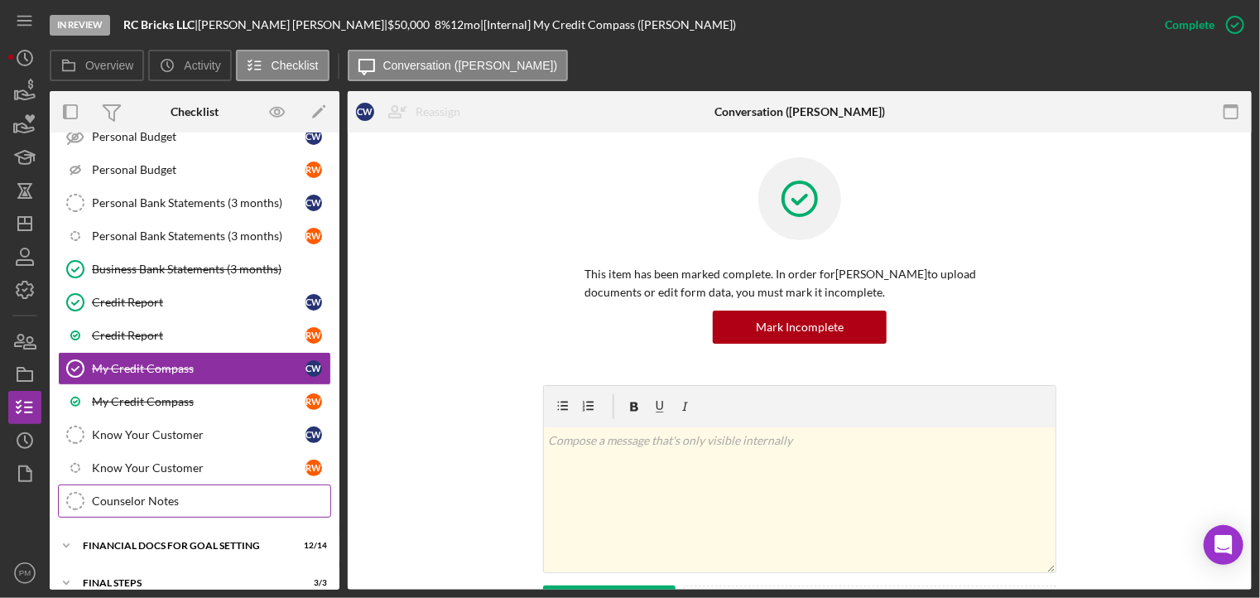
scroll to position [408, 0]
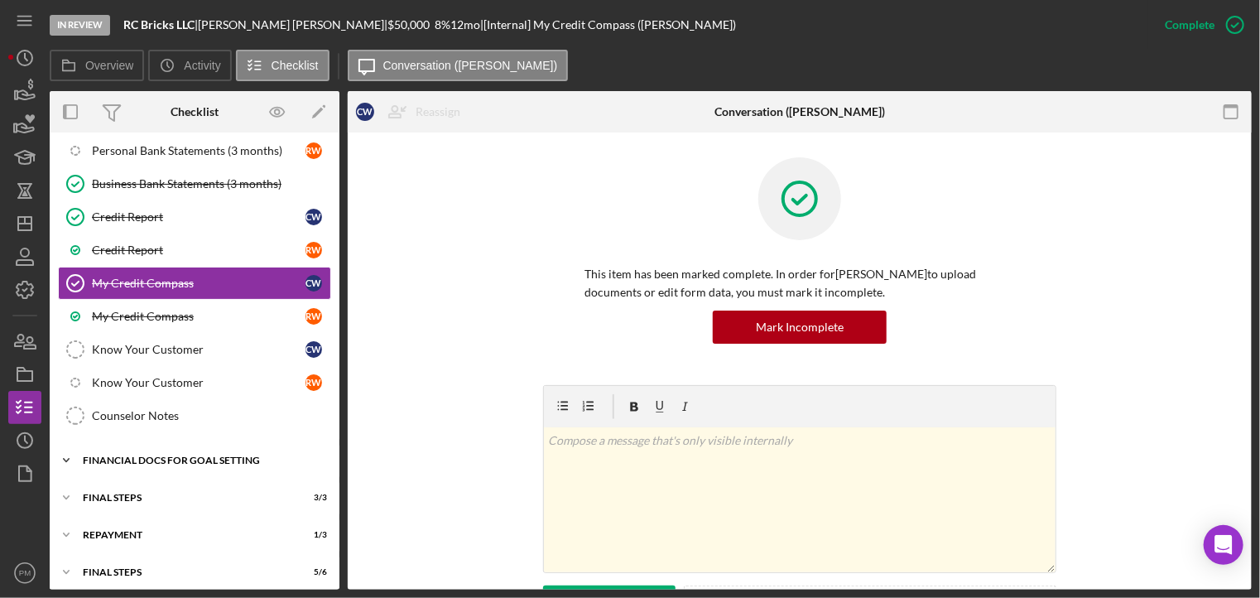
click at [208, 455] on div "Financial Docs for Goal Setting" at bounding box center [201, 460] width 236 height 10
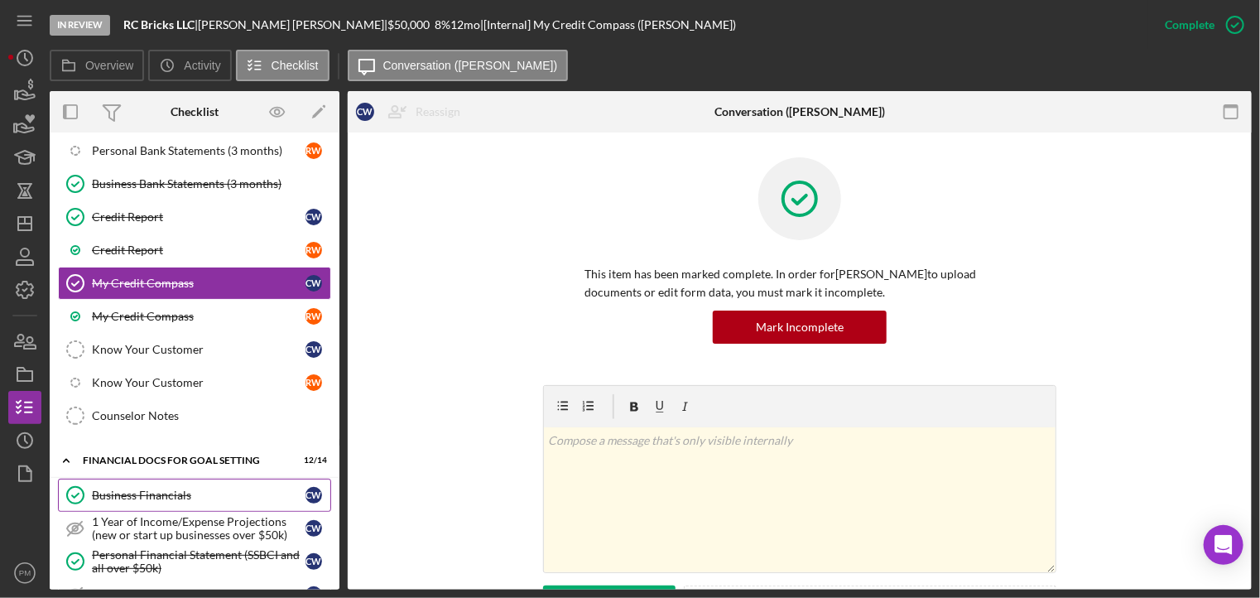
scroll to position [739, 0]
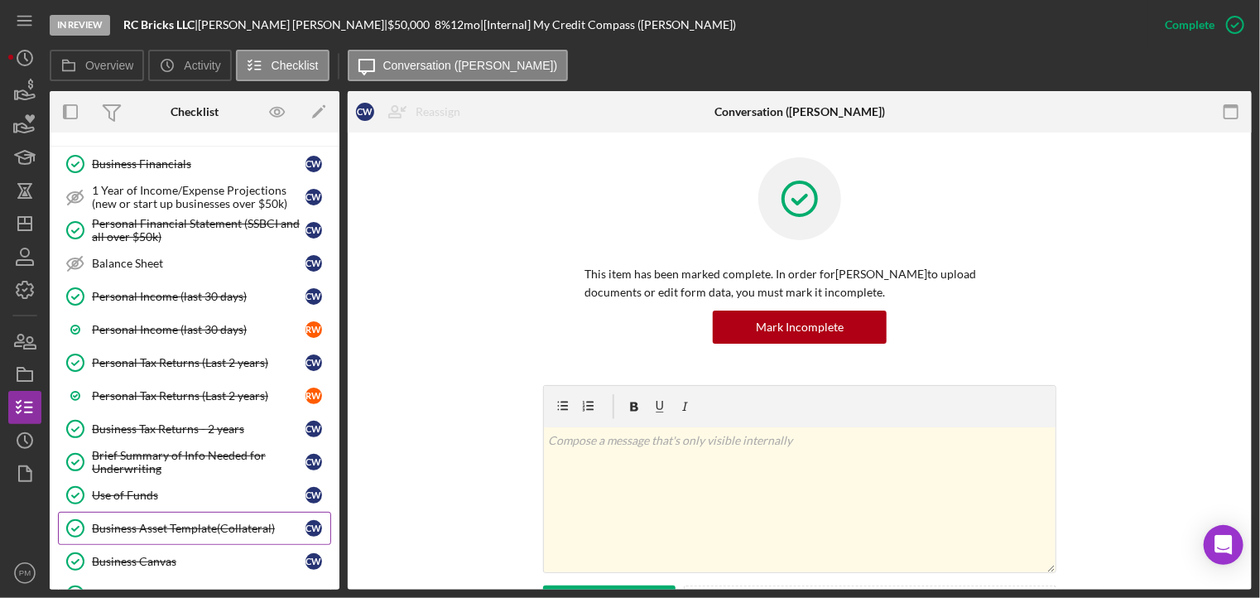
drag, startPoint x: 149, startPoint y: 508, endPoint x: 194, endPoint y: 501, distance: 46.1
click at [151, 511] on link "Business Asset Template(Collateral) Business Asset Template(Collateral) C W" at bounding box center [194, 527] width 273 height 33
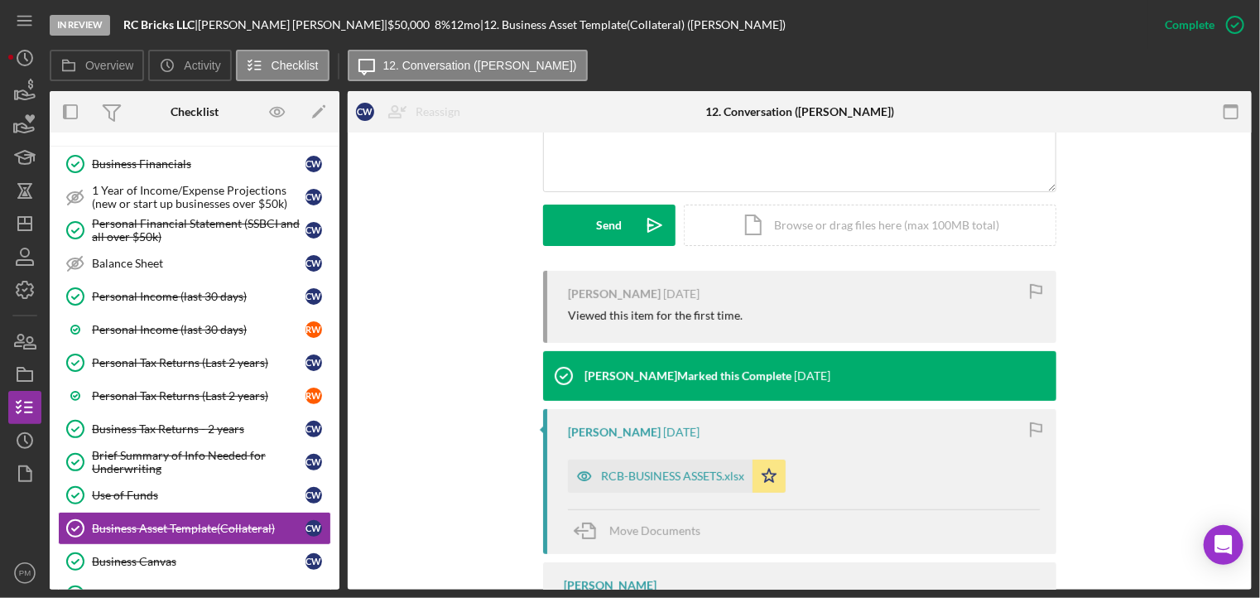
scroll to position [532, 0]
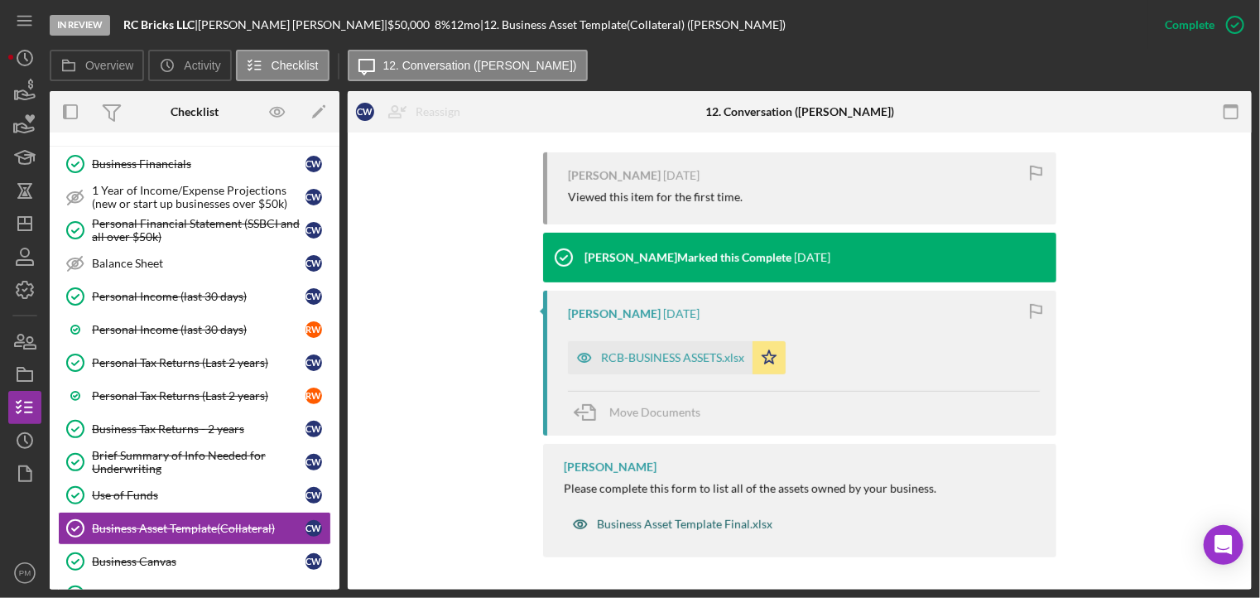
click at [653, 526] on div "Business Asset Template Final.xlsx" at bounding box center [684, 523] width 175 height 13
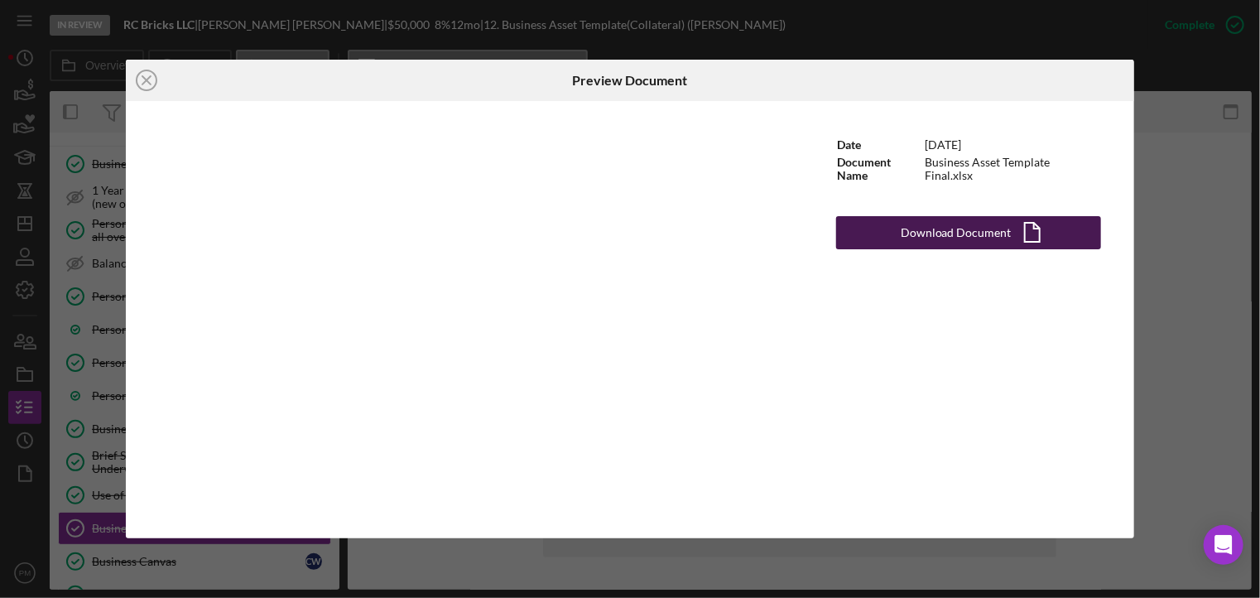
click at [950, 224] on div "Download Document" at bounding box center [955, 232] width 111 height 33
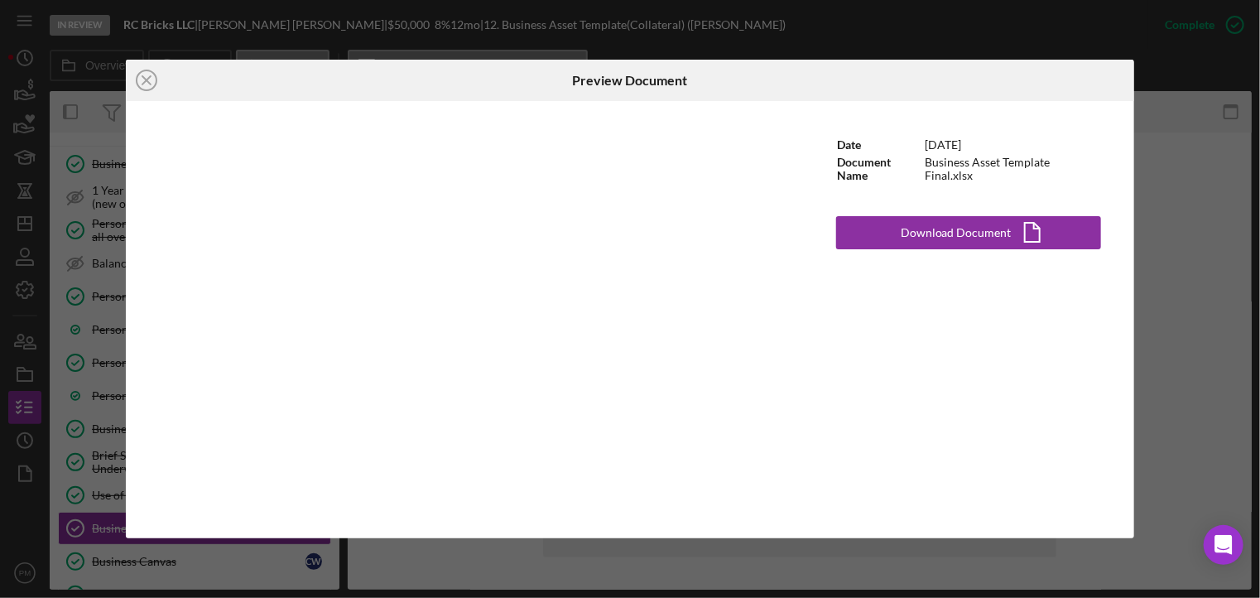
click at [146, 83] on icon "Icon/Close" at bounding box center [146, 80] width 41 height 41
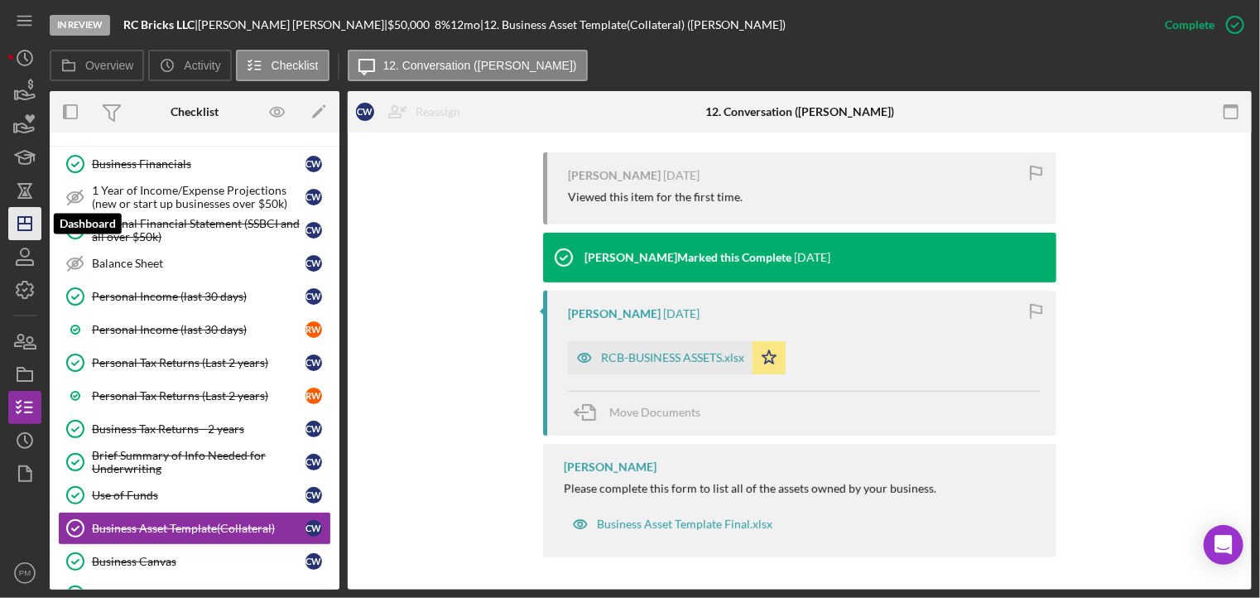
click at [30, 219] on icon "Icon/Dashboard" at bounding box center [24, 223] width 41 height 41
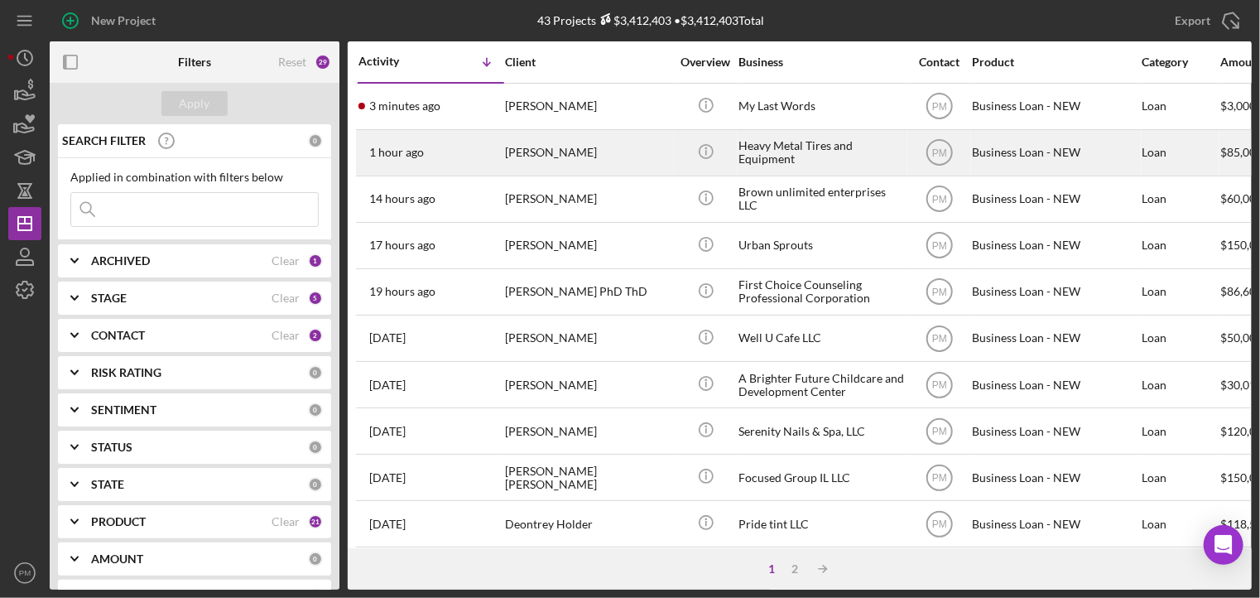
click at [507, 143] on div "[PERSON_NAME]" at bounding box center [588, 153] width 166 height 44
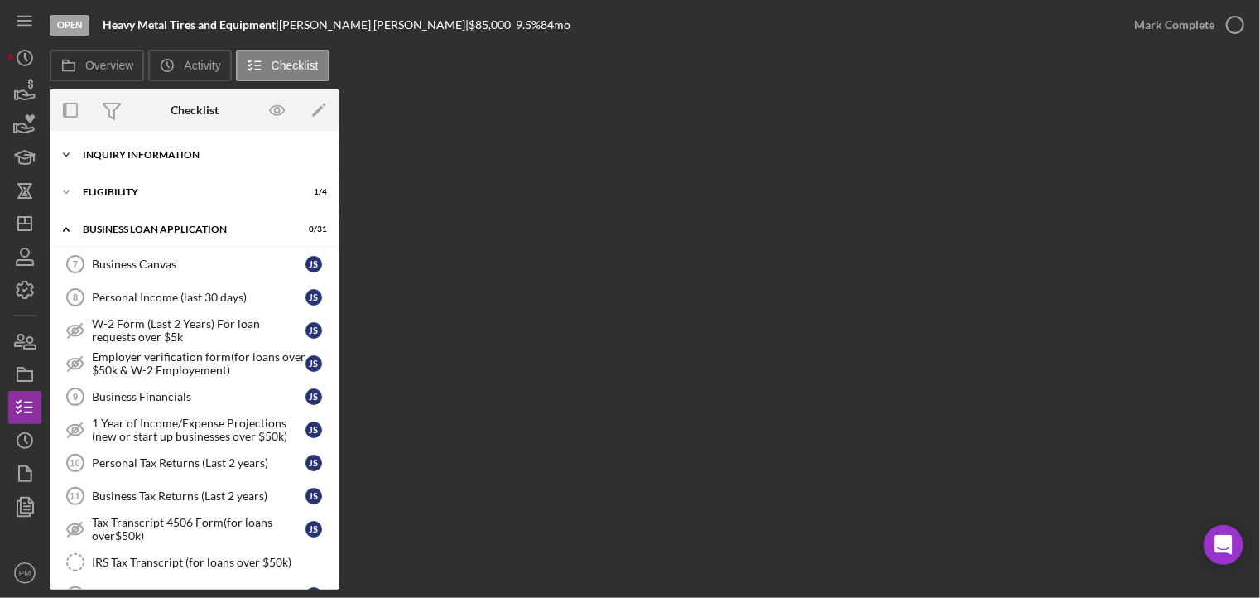
click at [189, 157] on div "INQUIRY INFORMATION" at bounding box center [201, 155] width 236 height 10
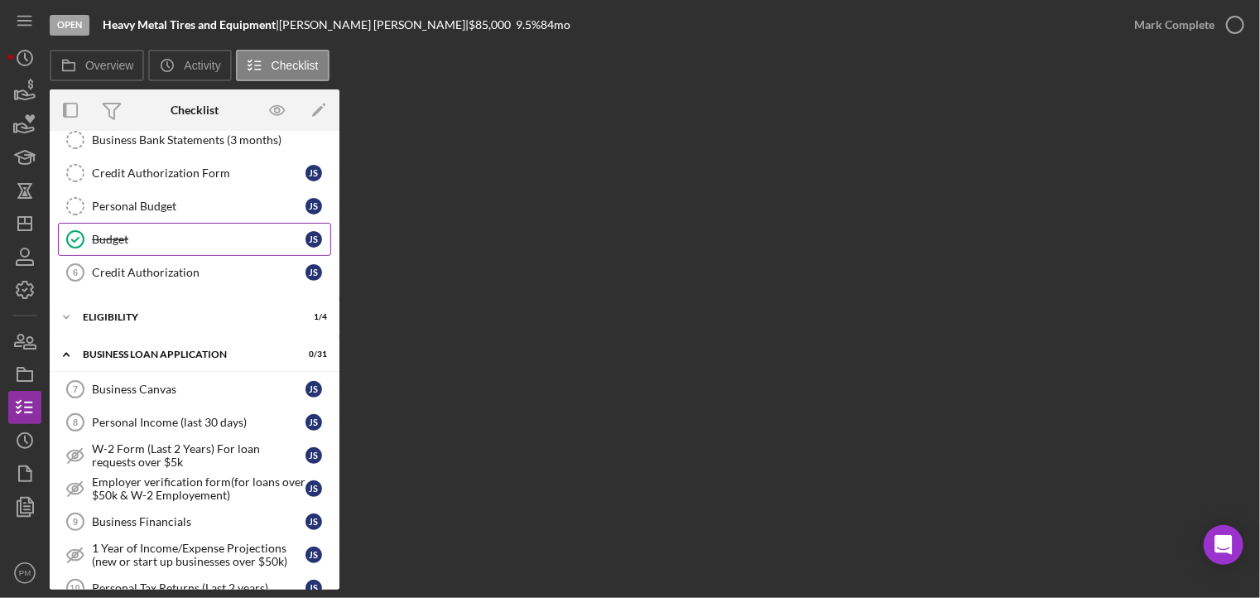
scroll to position [166, 0]
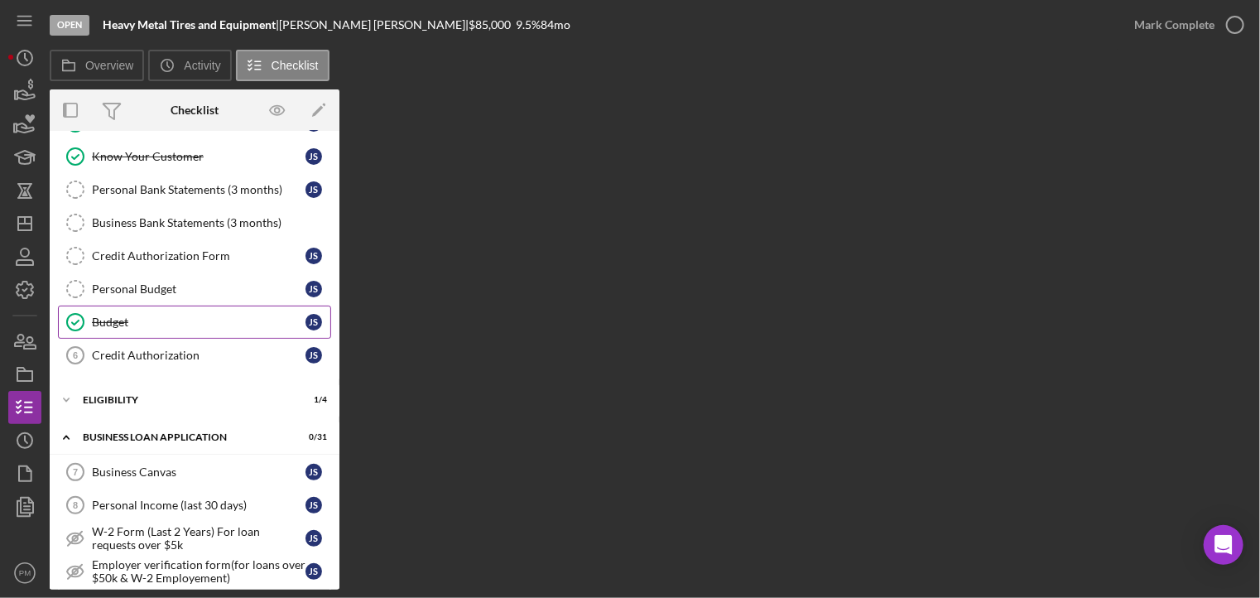
click at [161, 319] on div "Budget" at bounding box center [199, 321] width 214 height 13
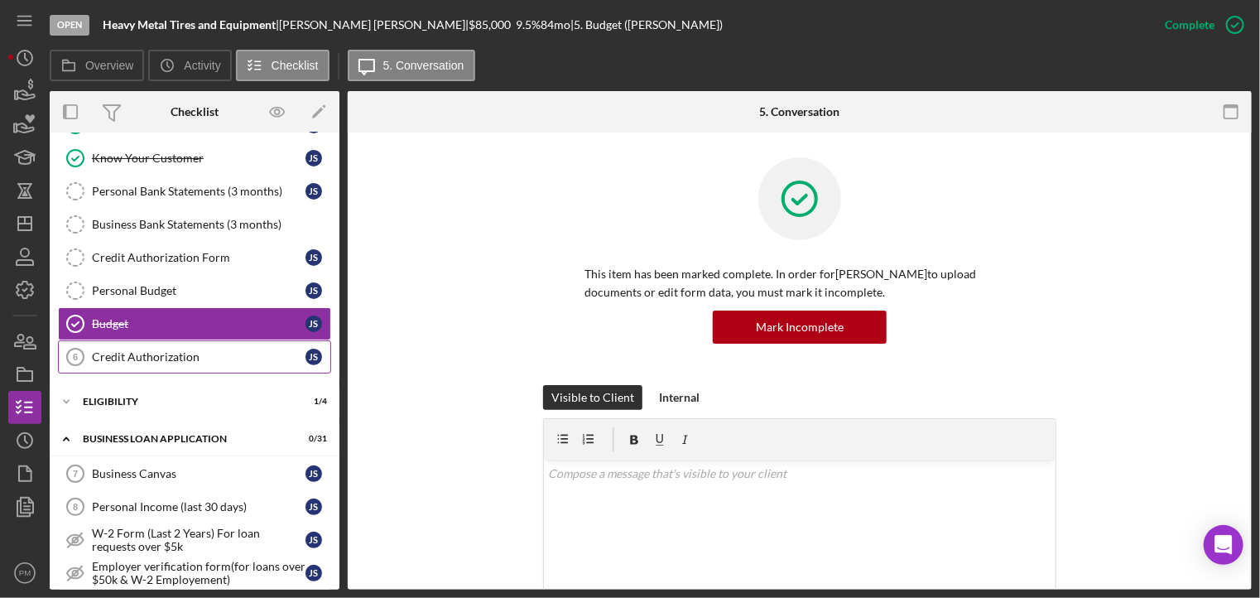
click at [165, 352] on div "Credit Authorization" at bounding box center [199, 356] width 214 height 13
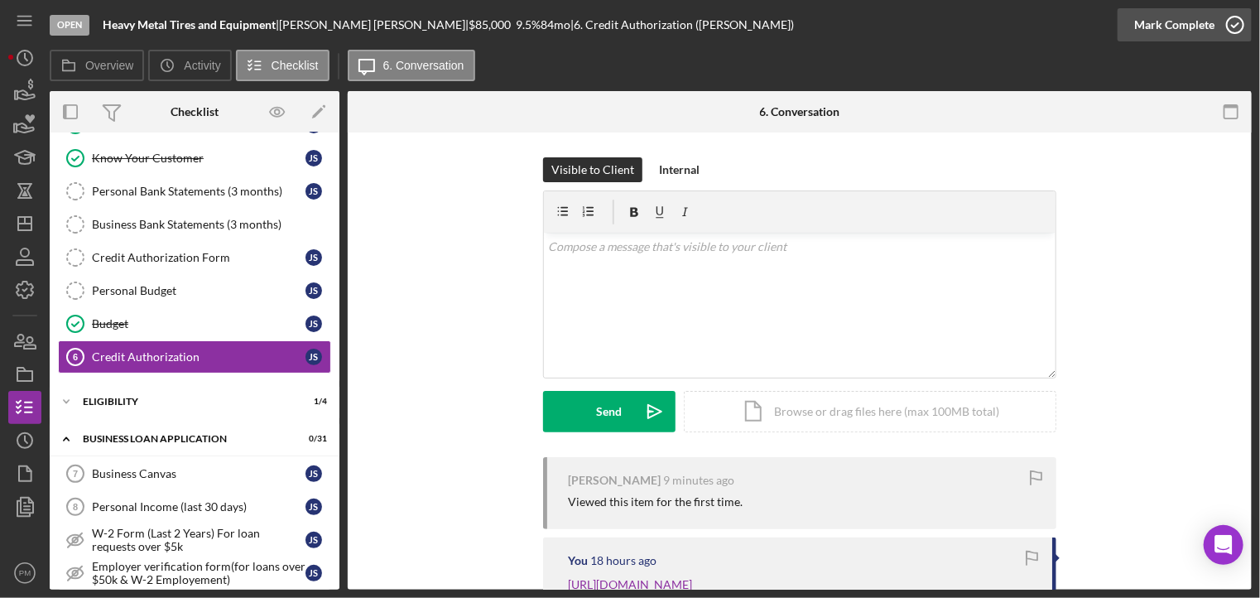
click at [1213, 31] on button "Mark Complete" at bounding box center [1184, 24] width 134 height 33
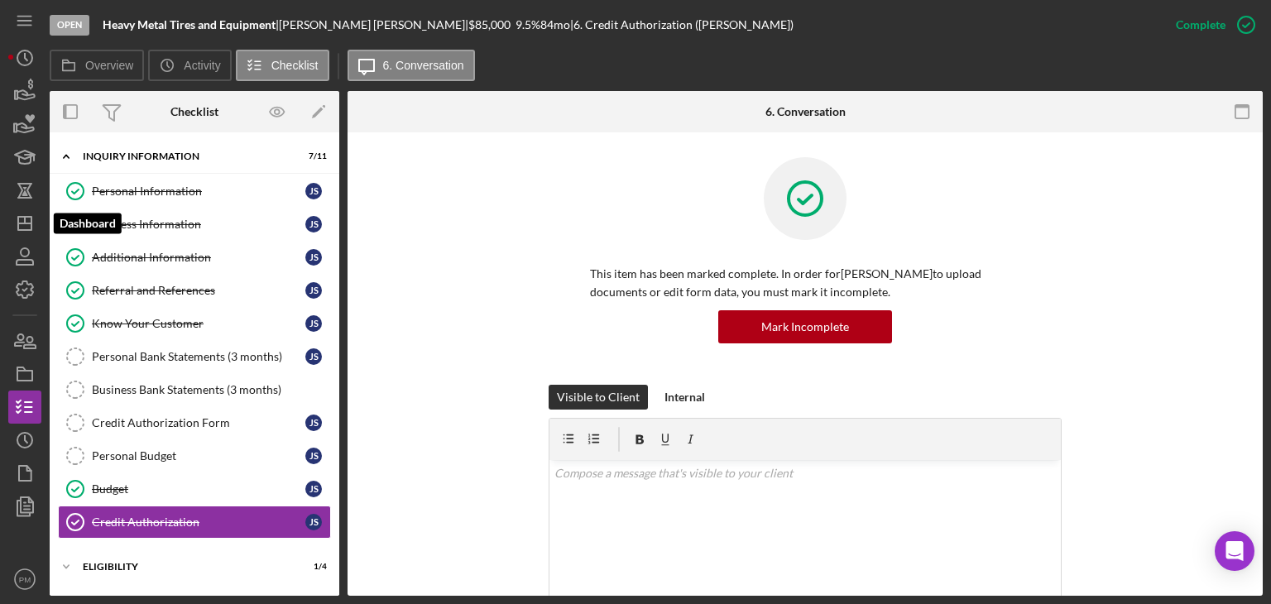
drag, startPoint x: 31, startPoint y: 219, endPoint x: 46, endPoint y: 217, distance: 15.0
click at [31, 219] on polygon "button" at bounding box center [24, 223] width 13 height 13
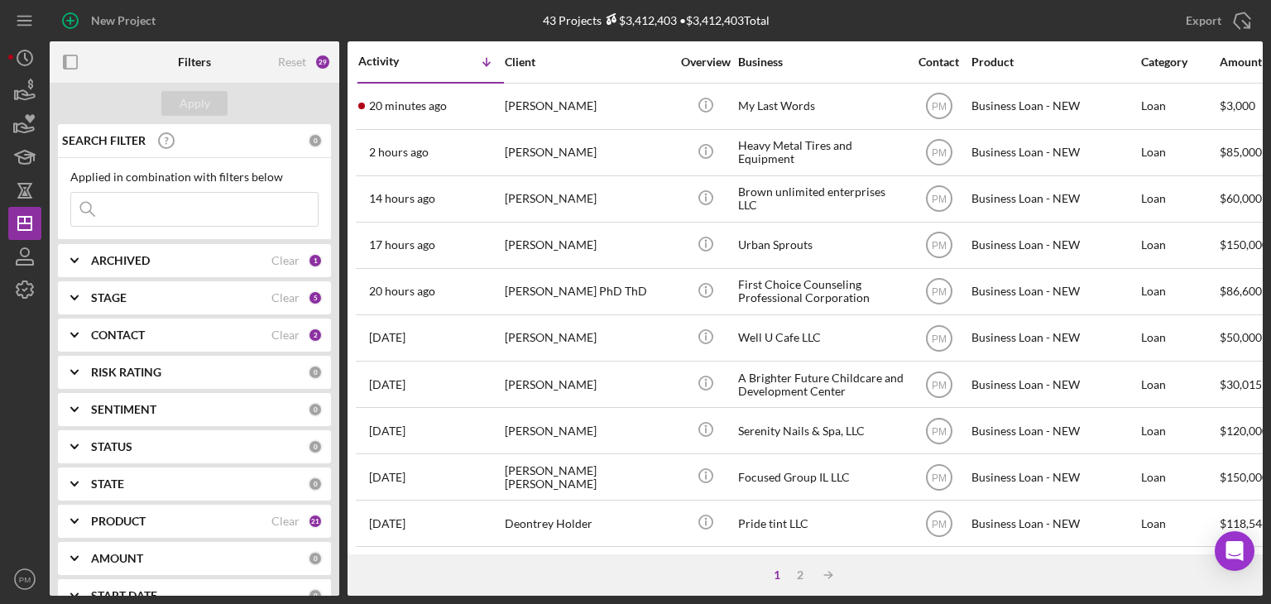
click at [161, 218] on input at bounding box center [194, 209] width 247 height 33
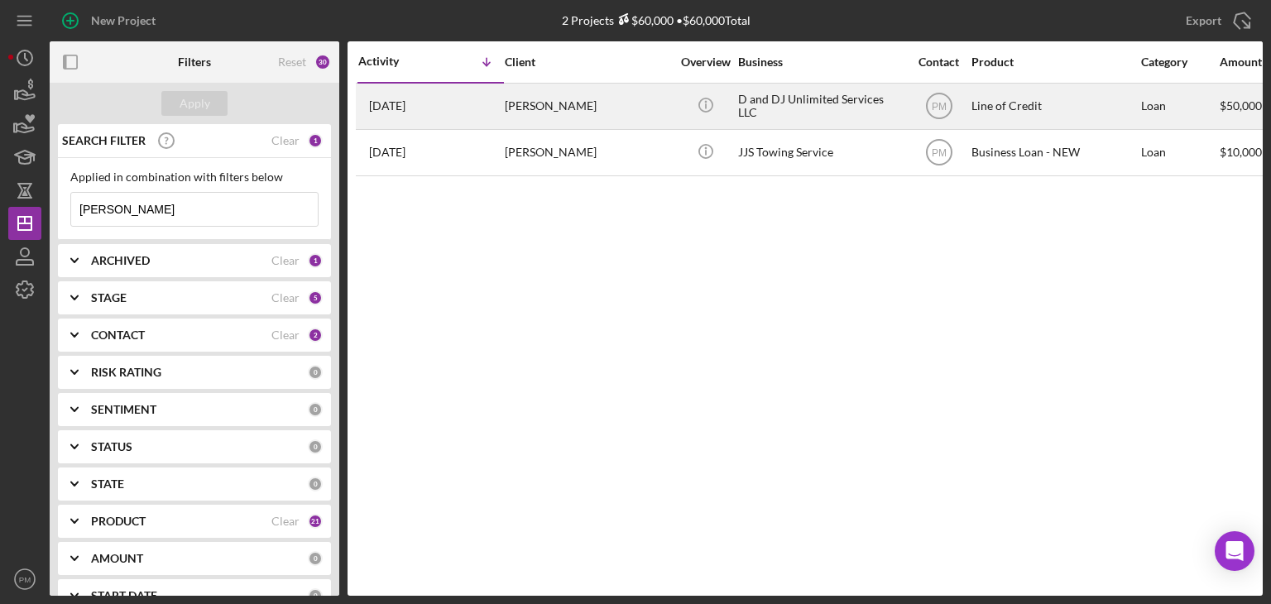
type input "[PERSON_NAME]"
click at [461, 113] on div "[DATE] [PERSON_NAME]" at bounding box center [430, 106] width 145 height 44
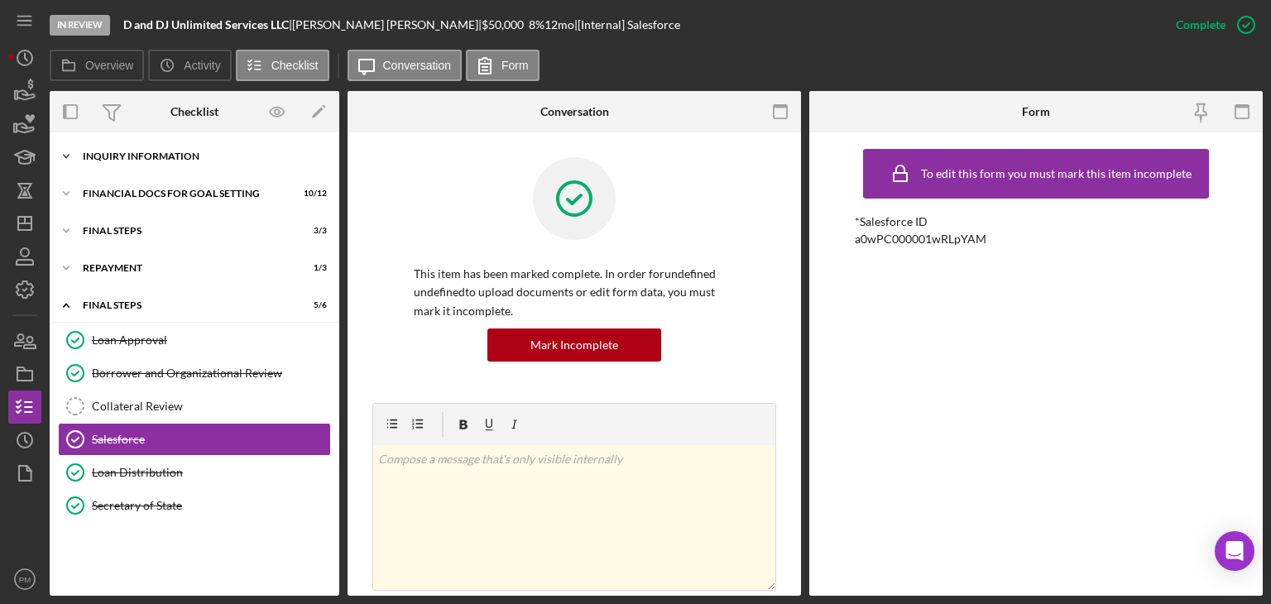
click at [189, 159] on div "INQUIRY INFORMATION" at bounding box center [201, 156] width 236 height 10
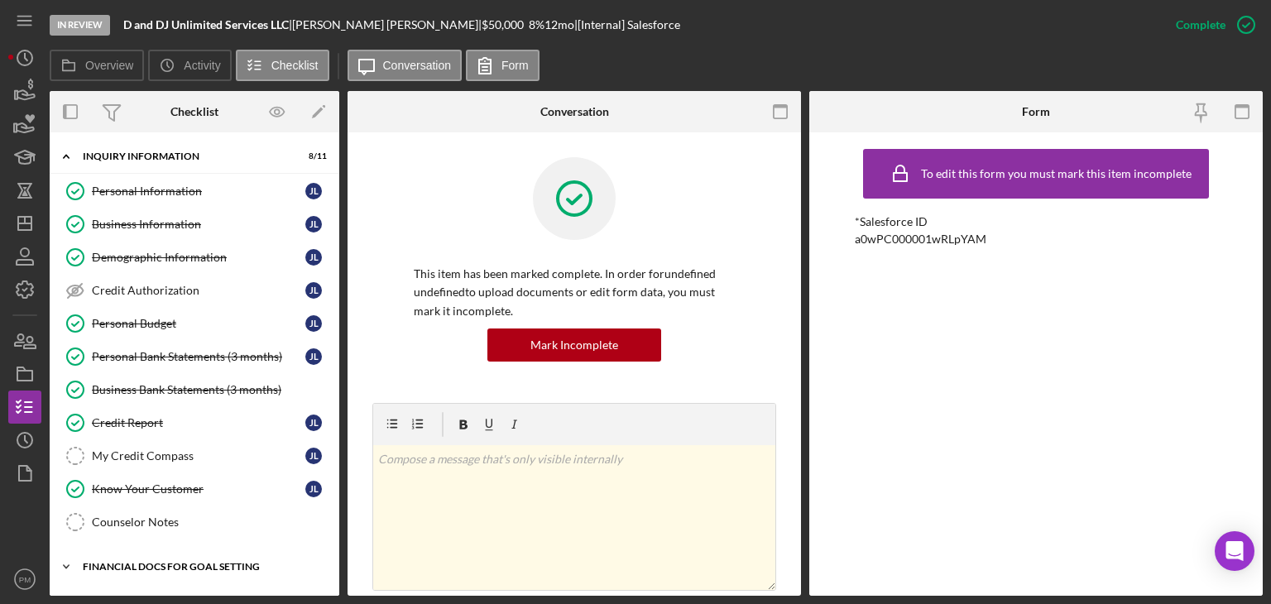
click at [212, 564] on div "Financial Docs for Goal Setting" at bounding box center [201, 567] width 236 height 10
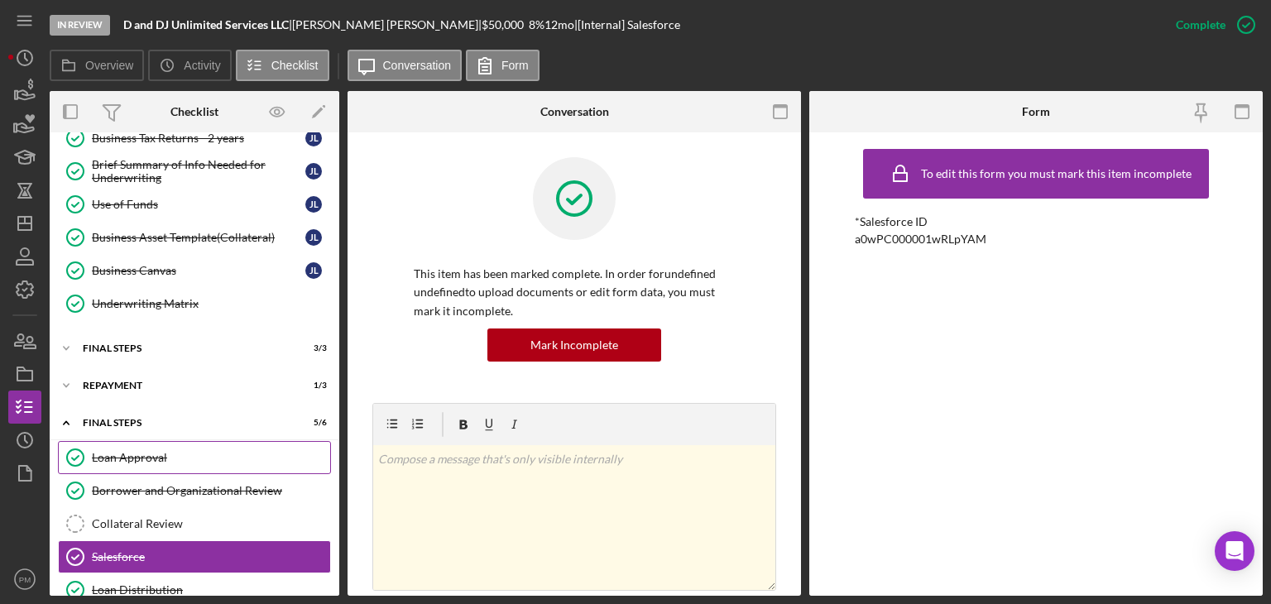
scroll to position [712, 0]
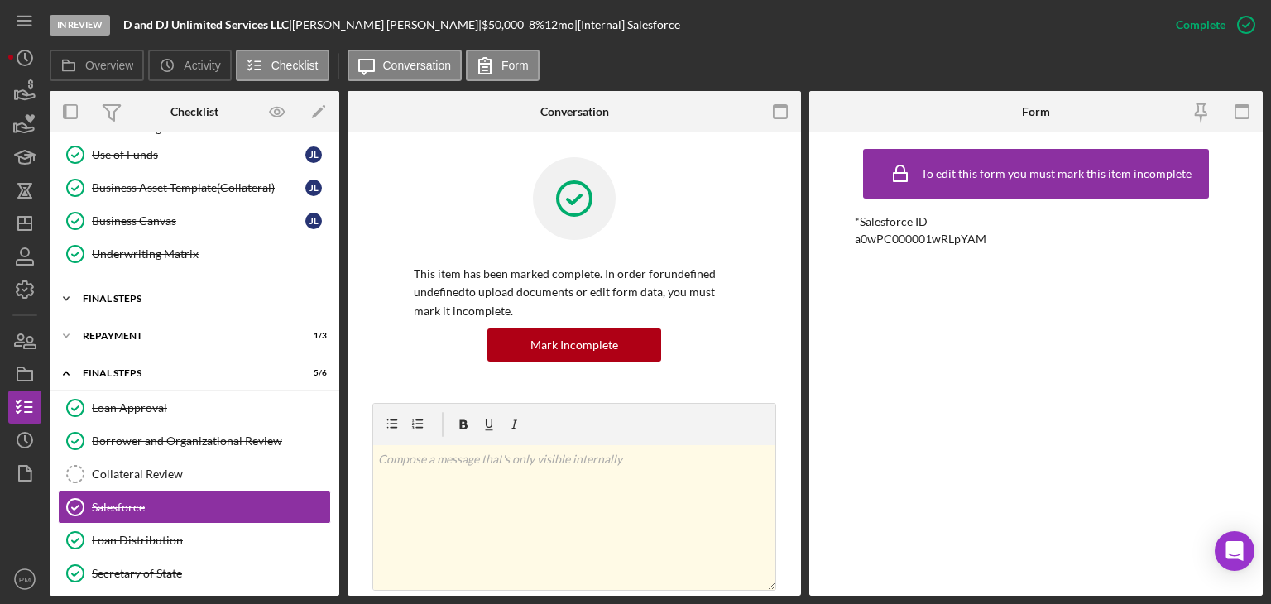
click at [166, 300] on div "Icon/Expander FINAL STEPS 3 / 3" at bounding box center [195, 298] width 290 height 33
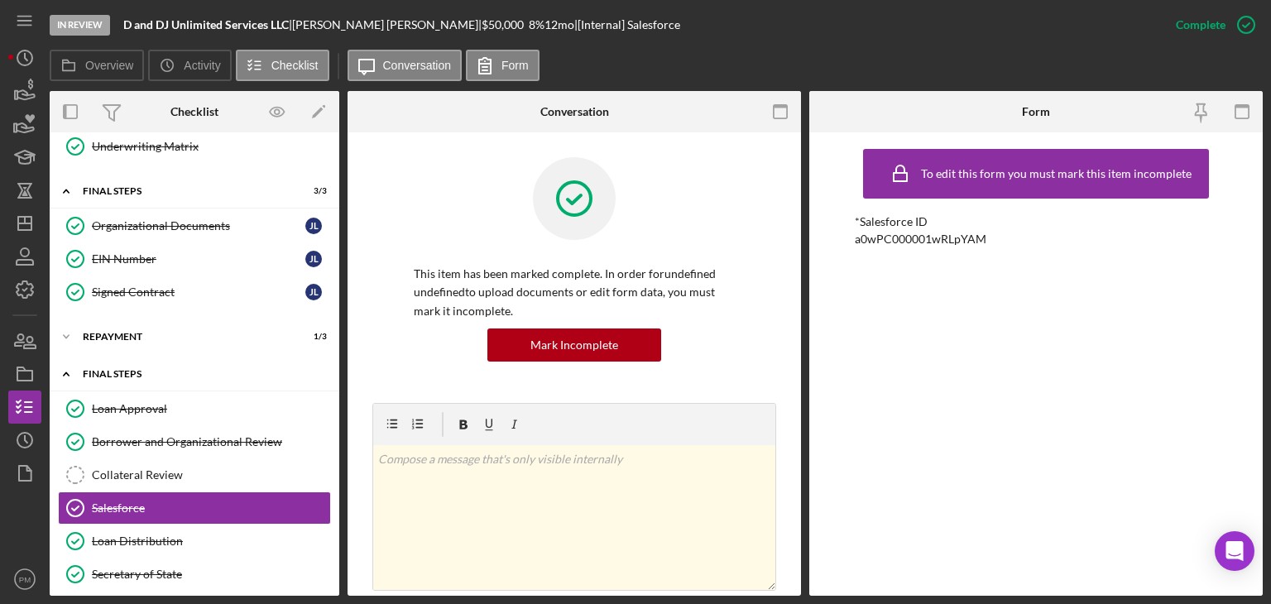
click at [179, 370] on div "Icon/Expander Final Steps 5 / 6" at bounding box center [195, 375] width 290 height 34
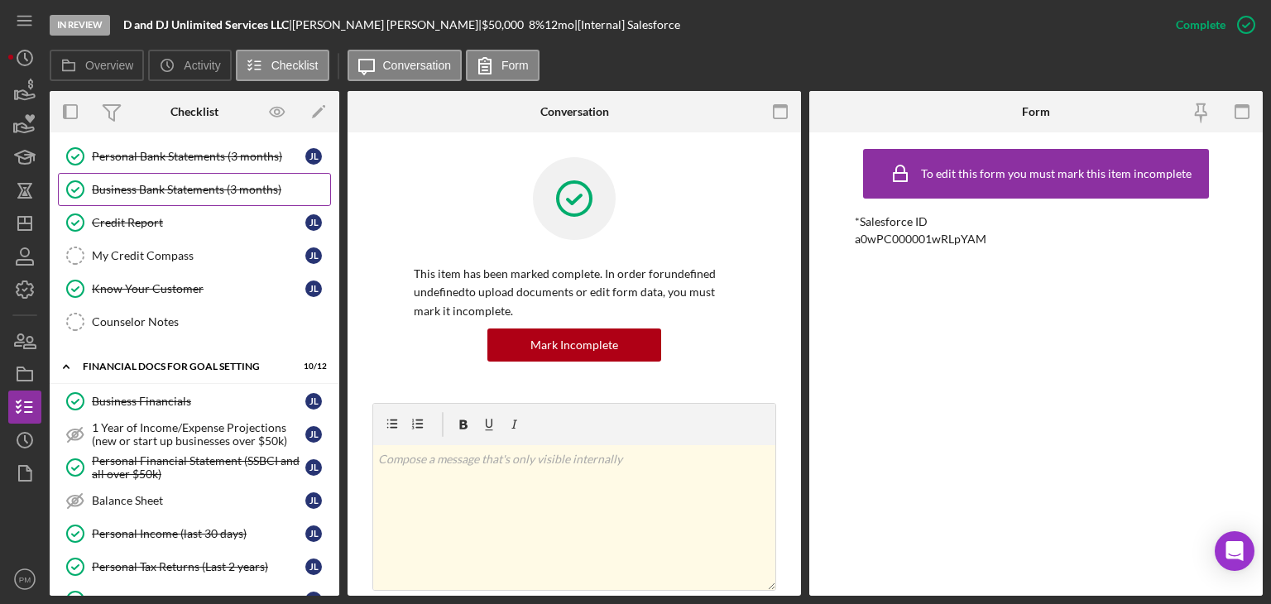
scroll to position [0, 0]
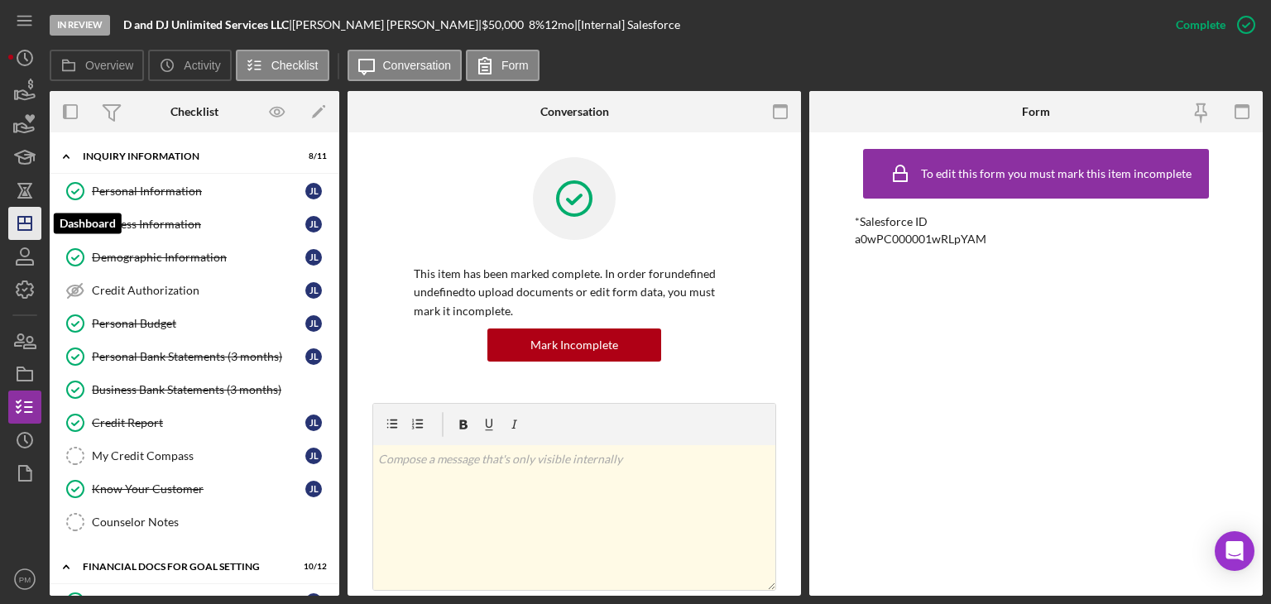
click at [23, 226] on icon "Icon/Dashboard" at bounding box center [24, 223] width 41 height 41
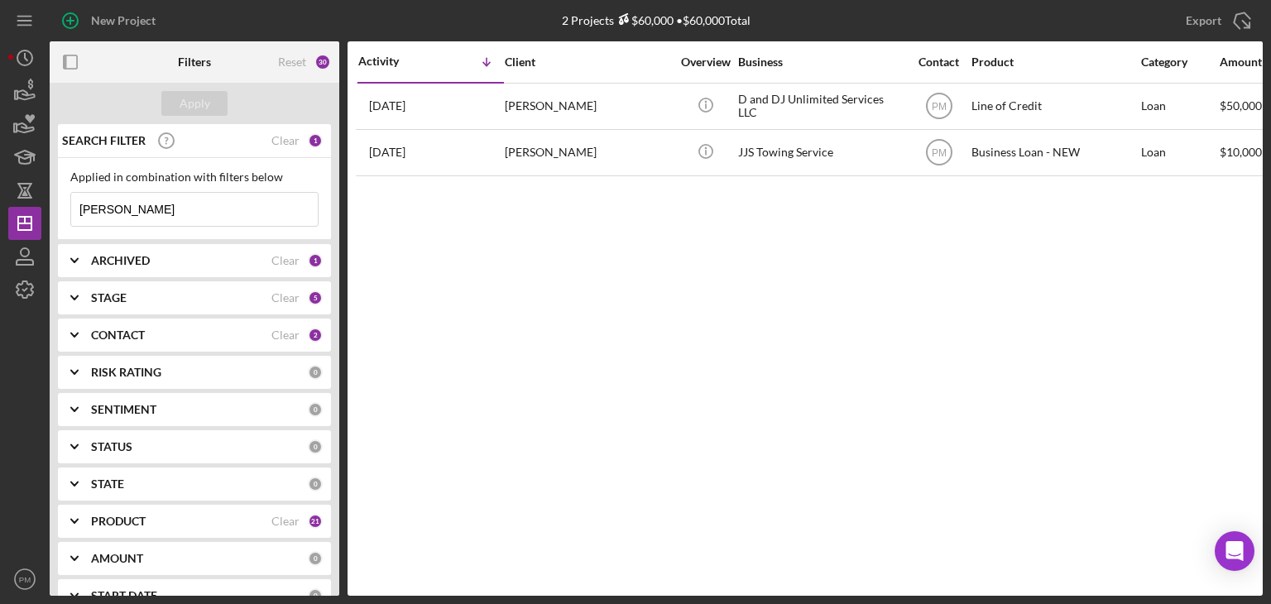
drag, startPoint x: 139, startPoint y: 199, endPoint x: 46, endPoint y: 201, distance: 92.7
click at [46, 201] on div "New Project 2 Projects $60,000 • $60,000 Total [PERSON_NAME] Export Icon/Export…" at bounding box center [635, 298] width 1255 height 596
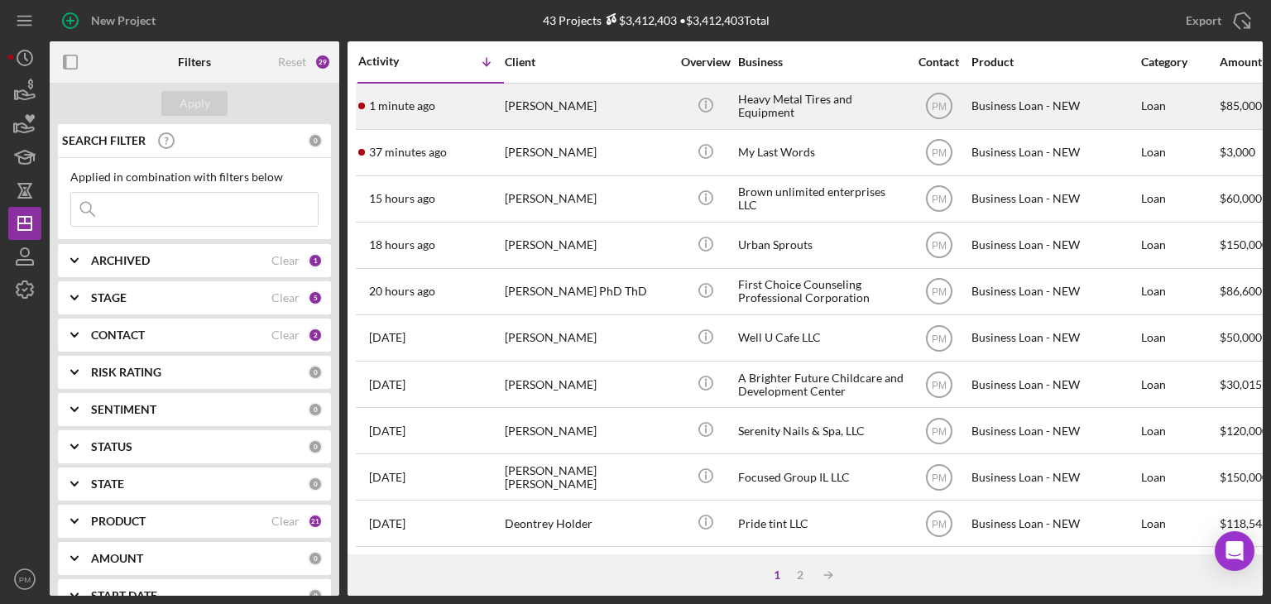
click at [444, 117] on div "1 minute ago [PERSON_NAME]" at bounding box center [430, 106] width 145 height 44
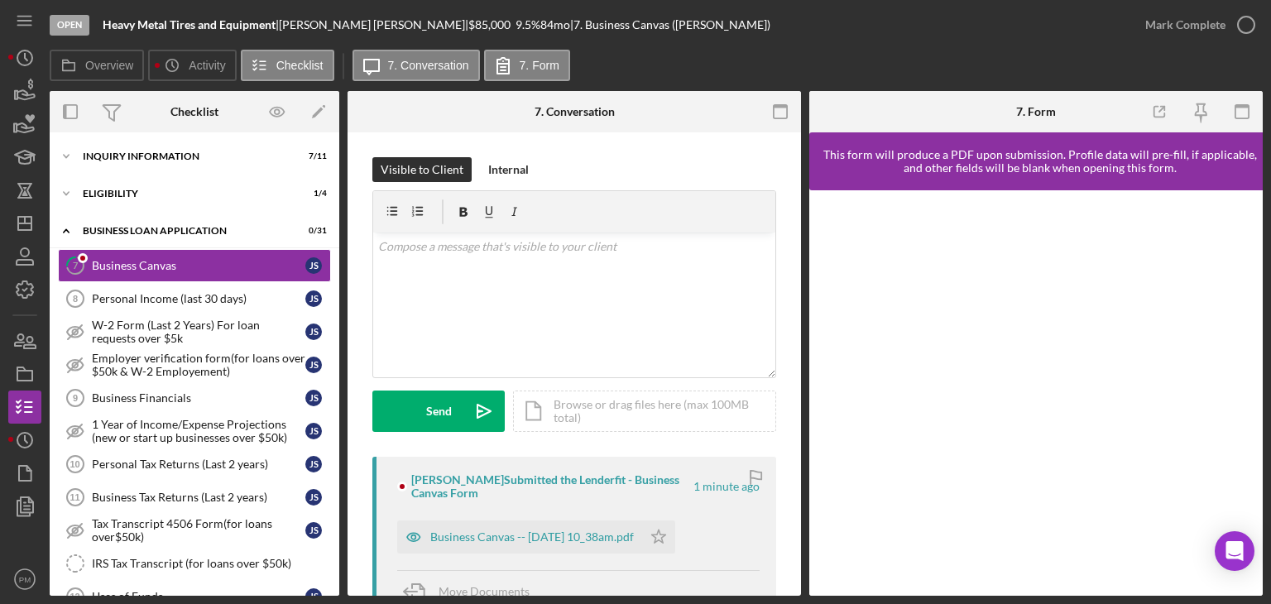
scroll to position [248, 0]
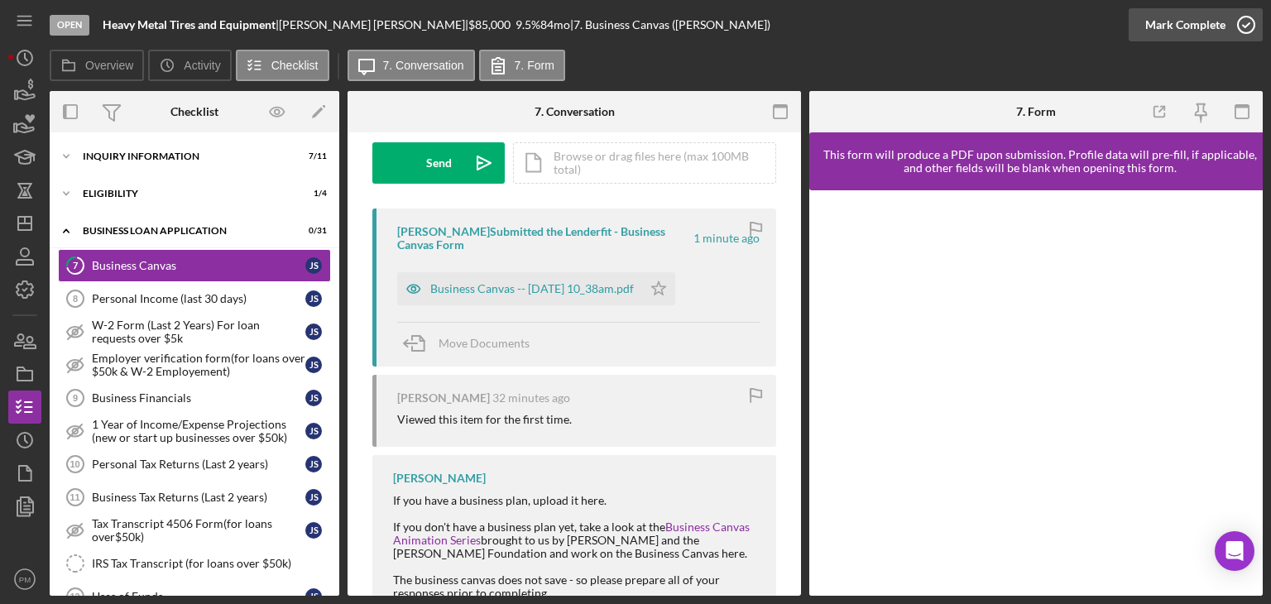
drag, startPoint x: 1232, startPoint y: 22, endPoint x: 1073, endPoint y: 40, distance: 159.0
click at [0, 0] on icon "button" at bounding box center [0, 0] width 0 height 0
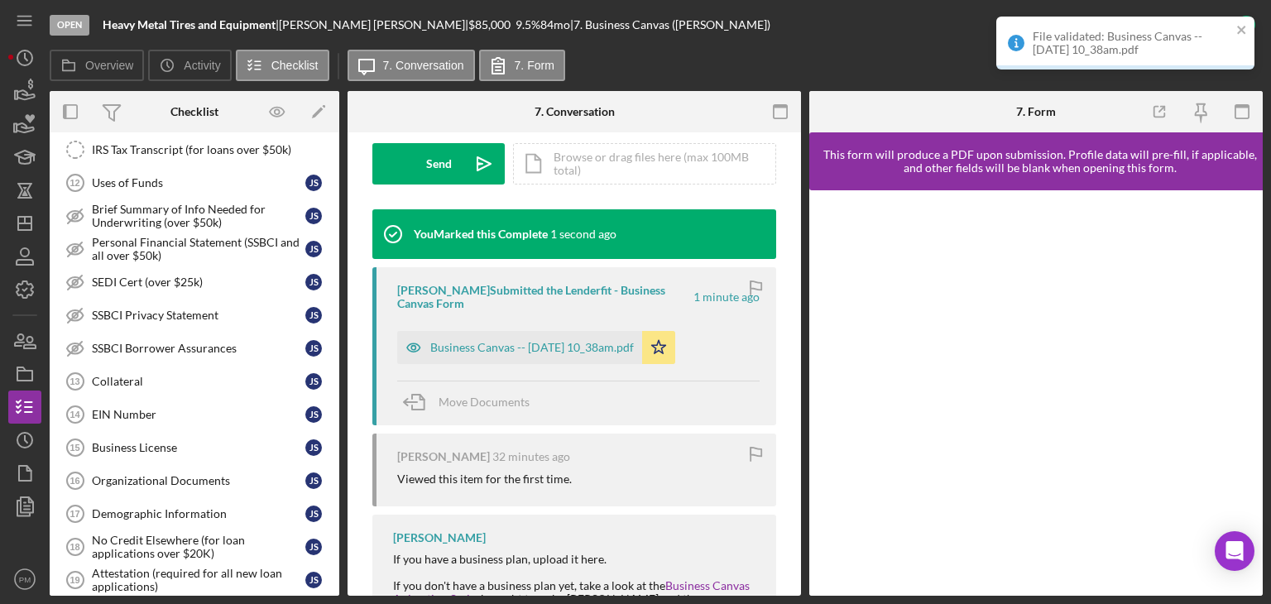
scroll to position [166, 0]
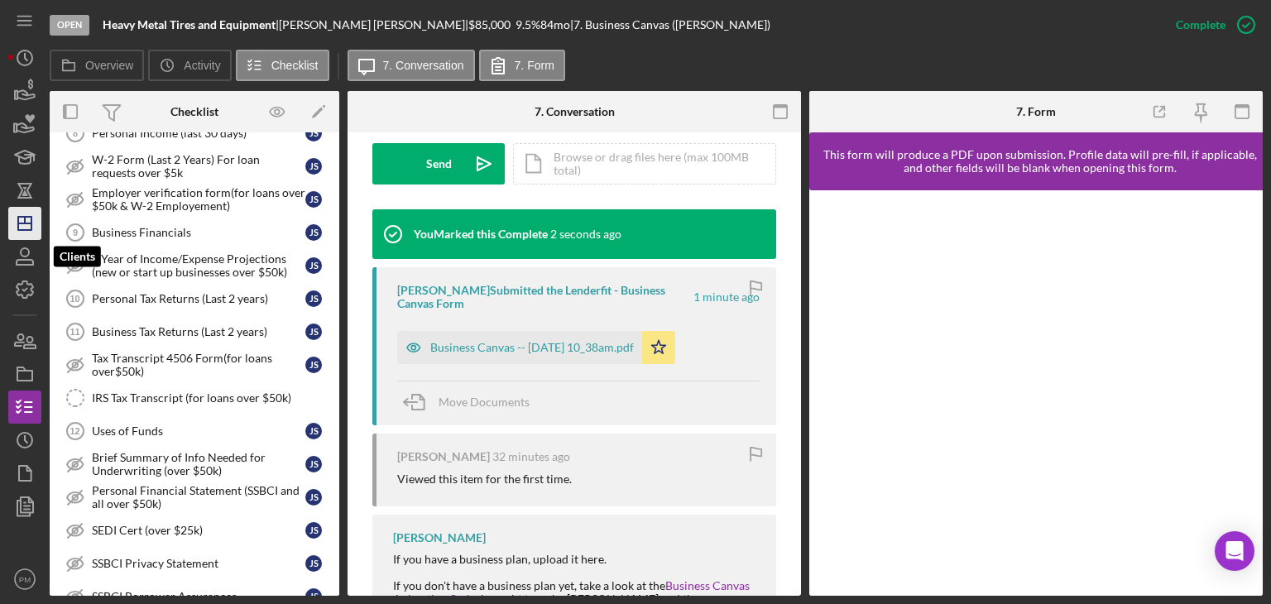
click at [24, 233] on icon "Icon/Dashboard" at bounding box center [24, 223] width 41 height 41
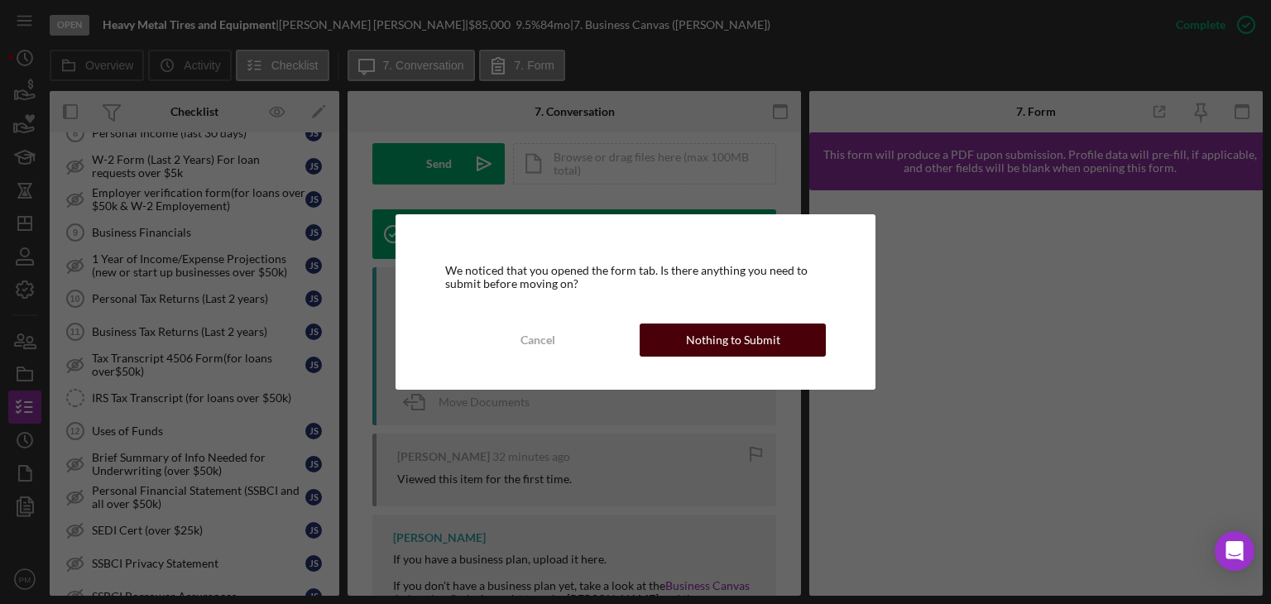
click at [752, 339] on div "Nothing to Submit" at bounding box center [733, 340] width 94 height 33
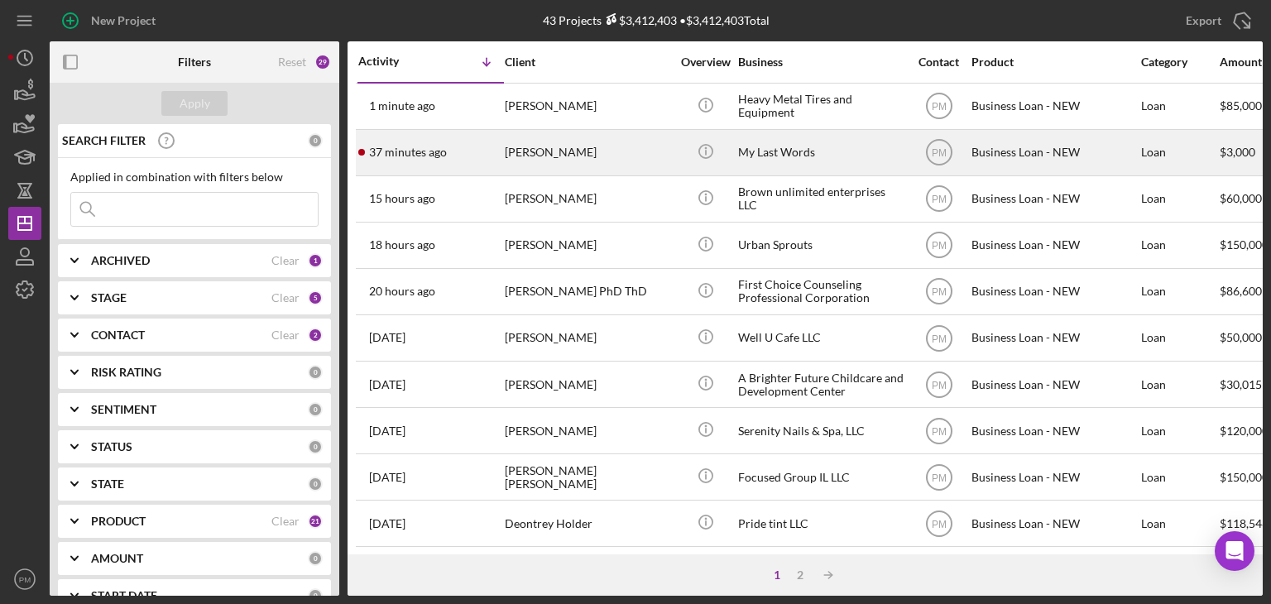
click at [479, 150] on div "37 minutes ago [PERSON_NAME]" at bounding box center [430, 153] width 145 height 44
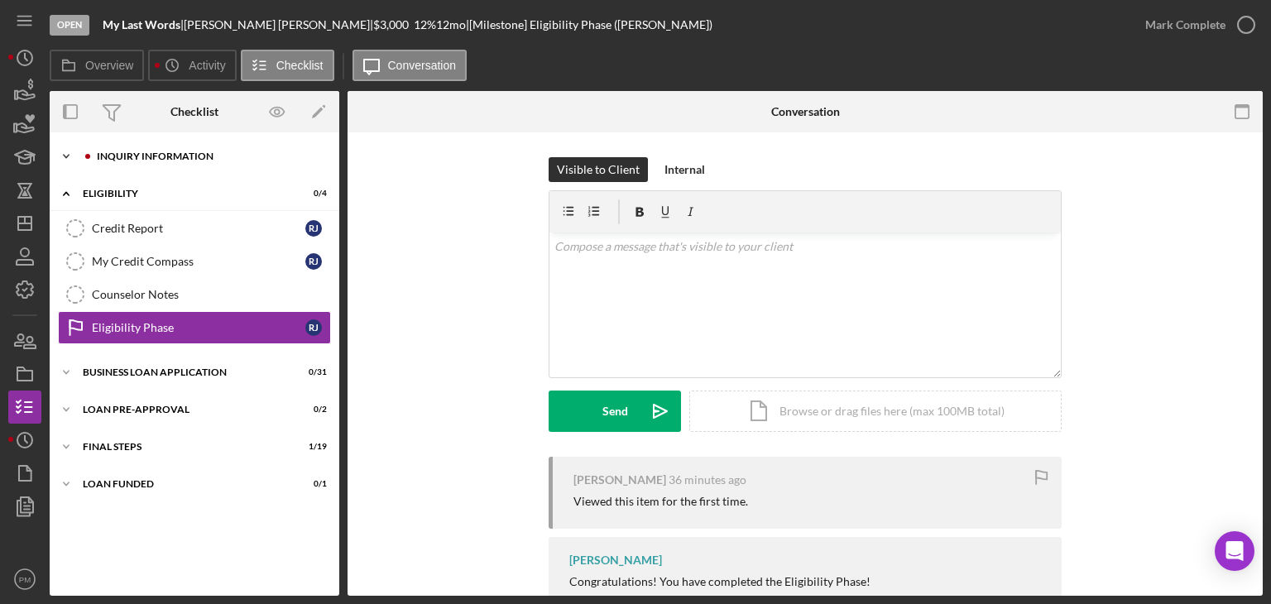
click at [163, 156] on div "INQUIRY INFORMATION" at bounding box center [208, 156] width 222 height 10
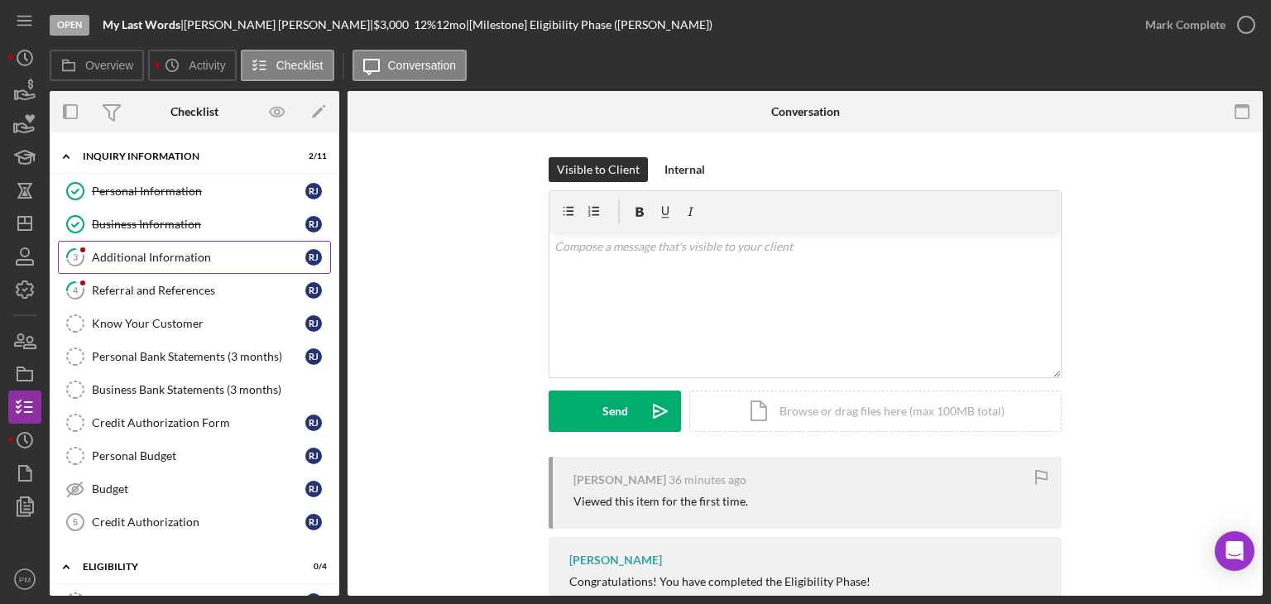
click at [182, 247] on link "3 Additional Information [PERSON_NAME]" at bounding box center [194, 257] width 273 height 33
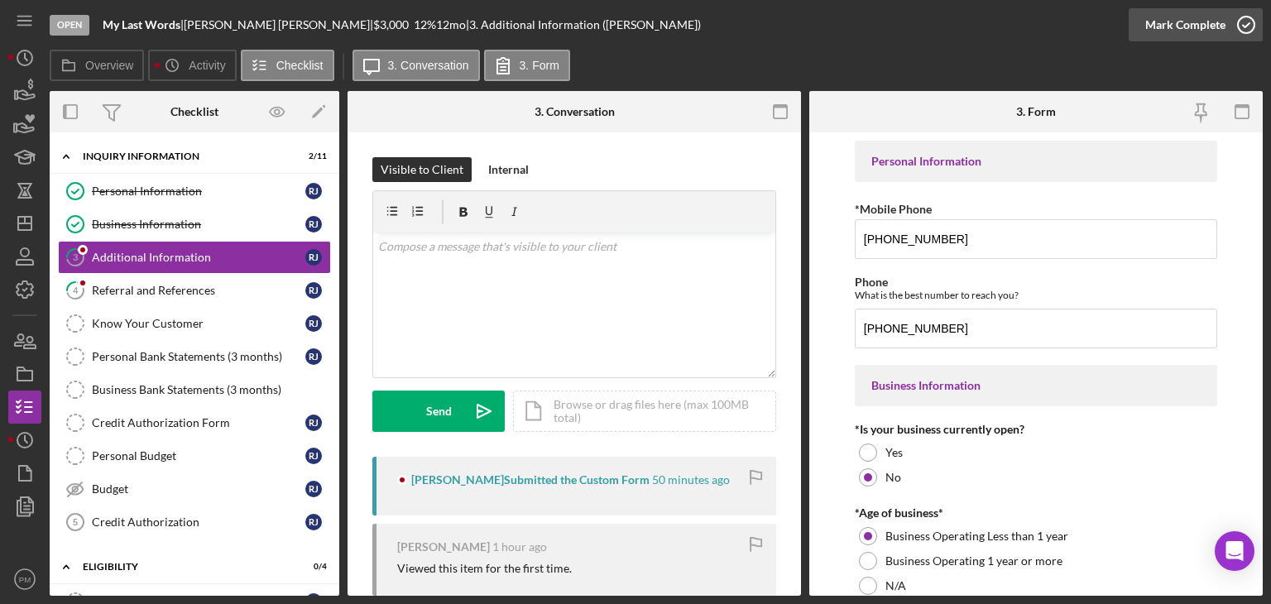
click at [1206, 24] on div "Mark Complete" at bounding box center [1185, 24] width 80 height 33
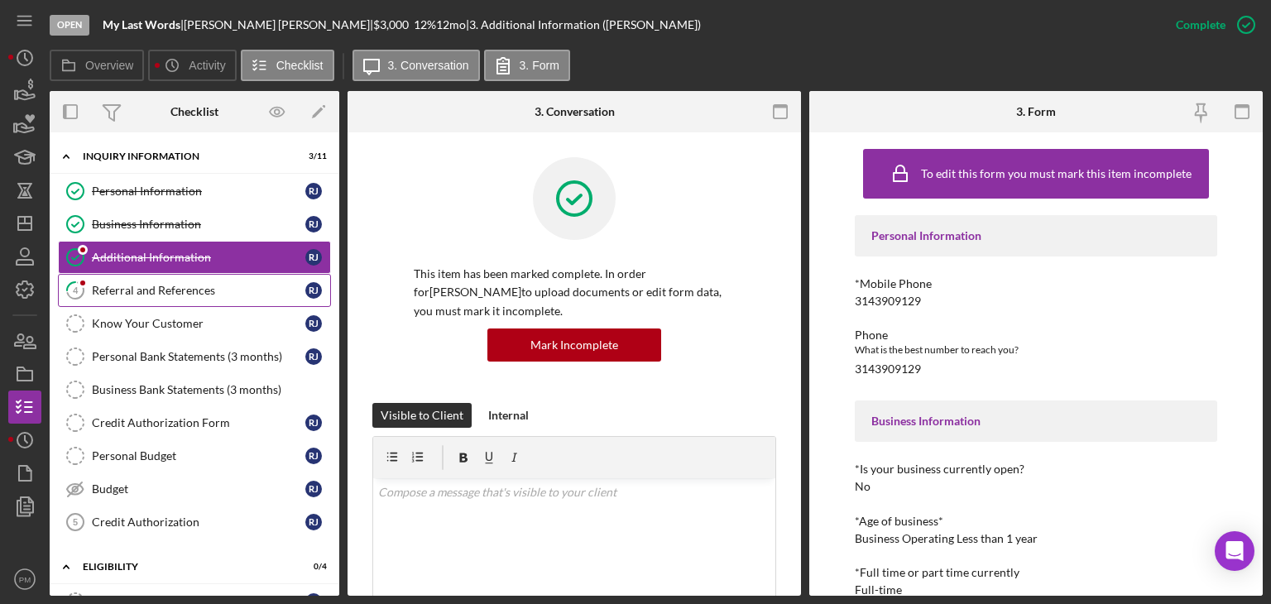
click at [190, 278] on link "4 Referral and References [PERSON_NAME]" at bounding box center [194, 290] width 273 height 33
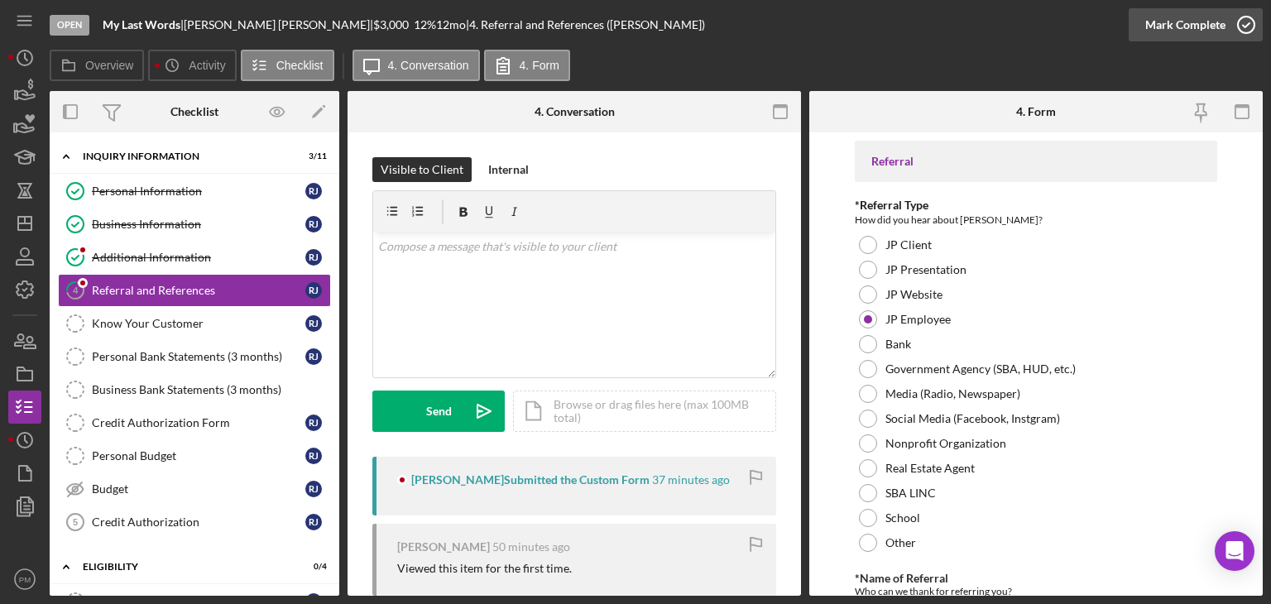
click at [1216, 24] on div "Mark Complete" at bounding box center [1185, 24] width 80 height 33
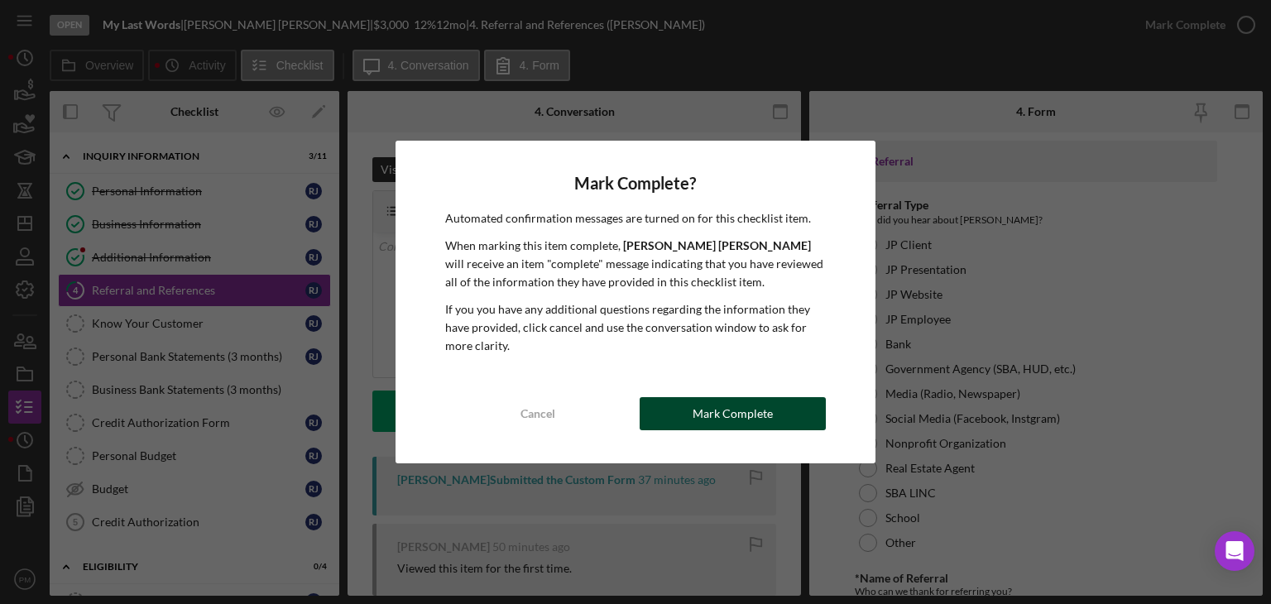
click at [785, 412] on button "Mark Complete" at bounding box center [733, 413] width 186 height 33
